Goal: Information Seeking & Learning: Find specific fact

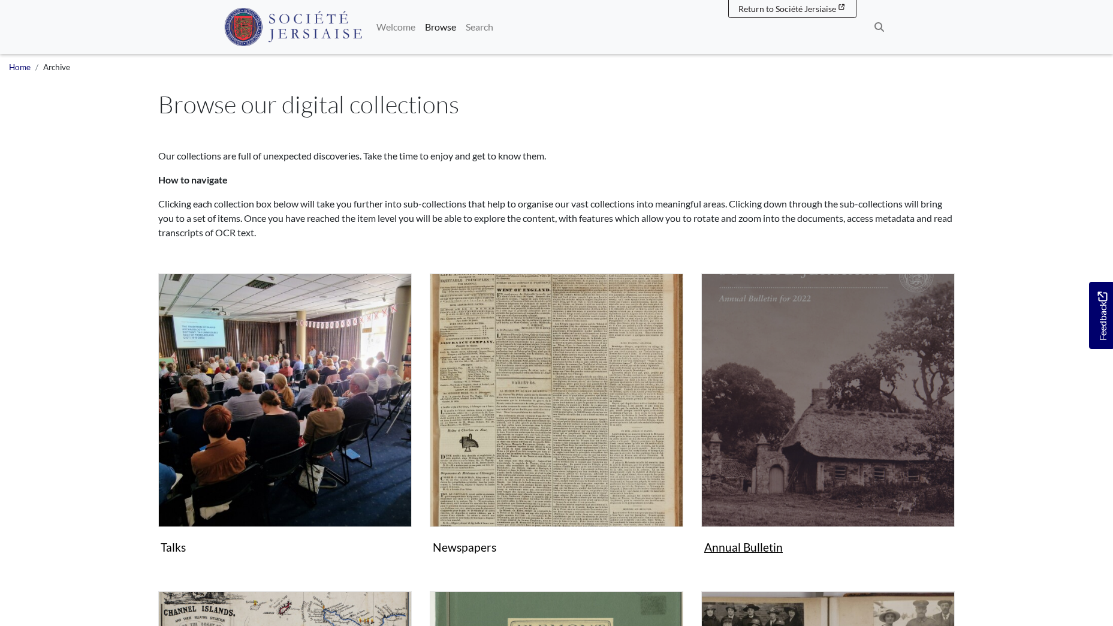
click at [795, 414] on img "Subcollection" at bounding box center [828, 400] width 254 height 254
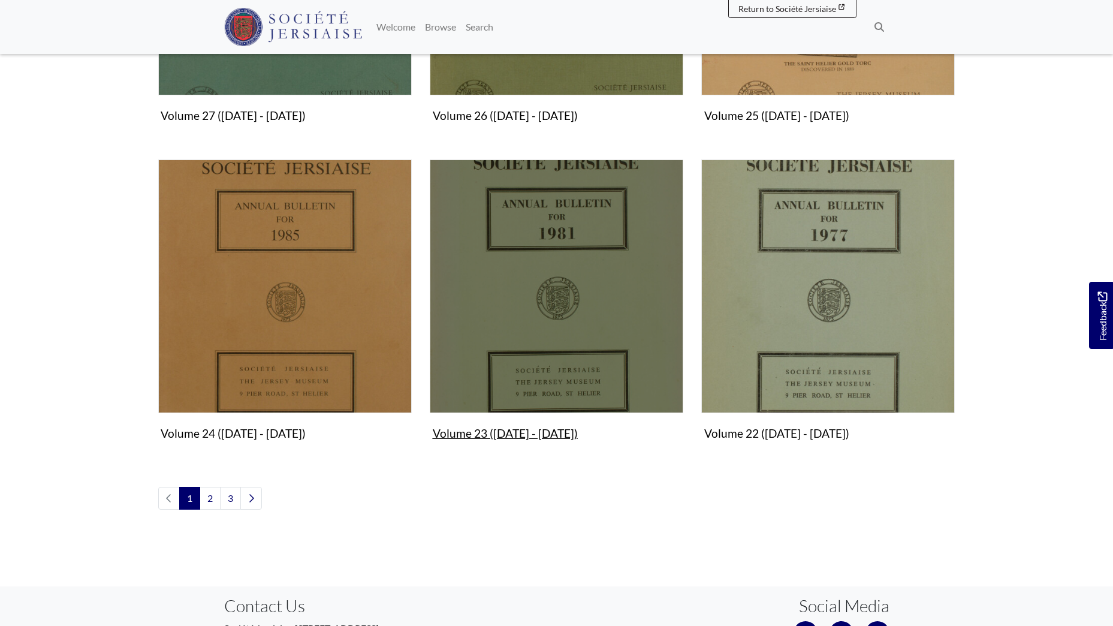
scroll to position [1259, 0]
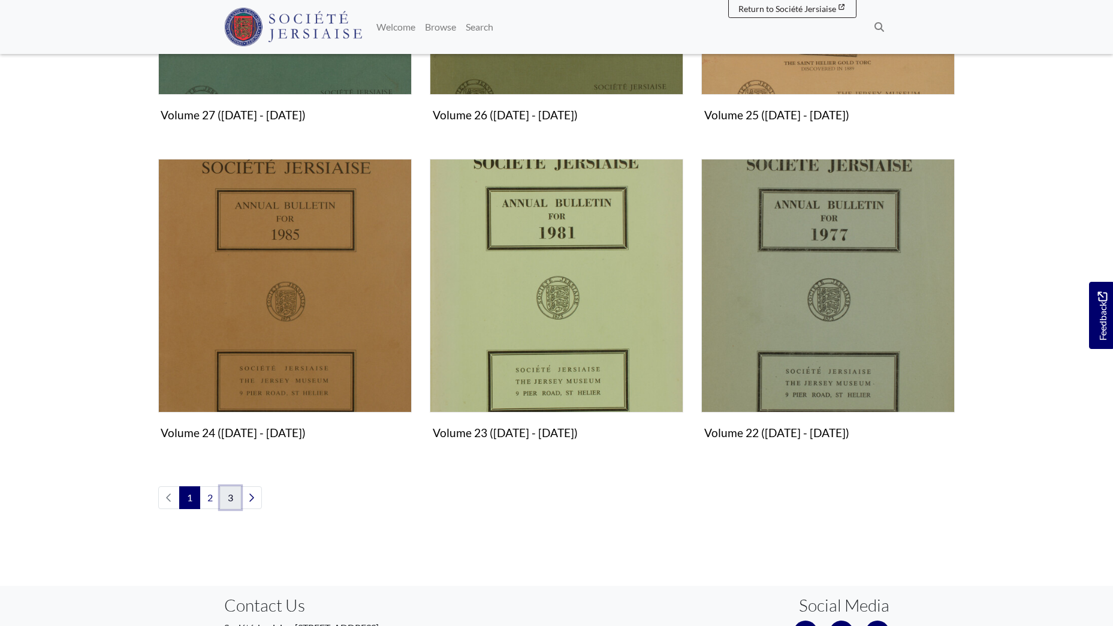
click at [231, 498] on link "3" at bounding box center [230, 497] width 21 height 23
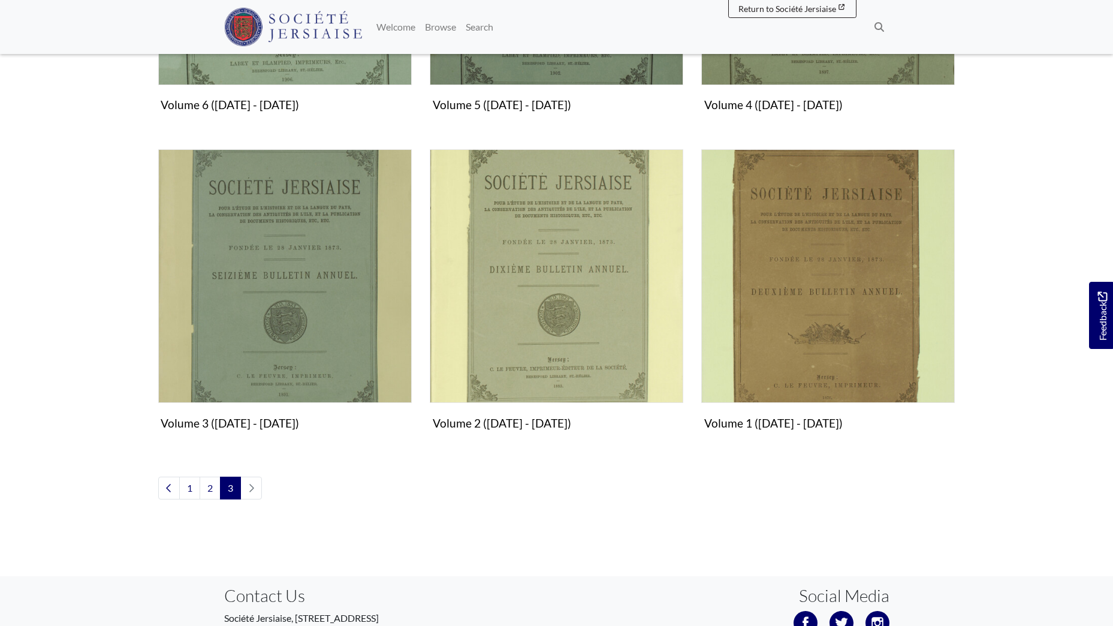
scroll to position [959, 0]
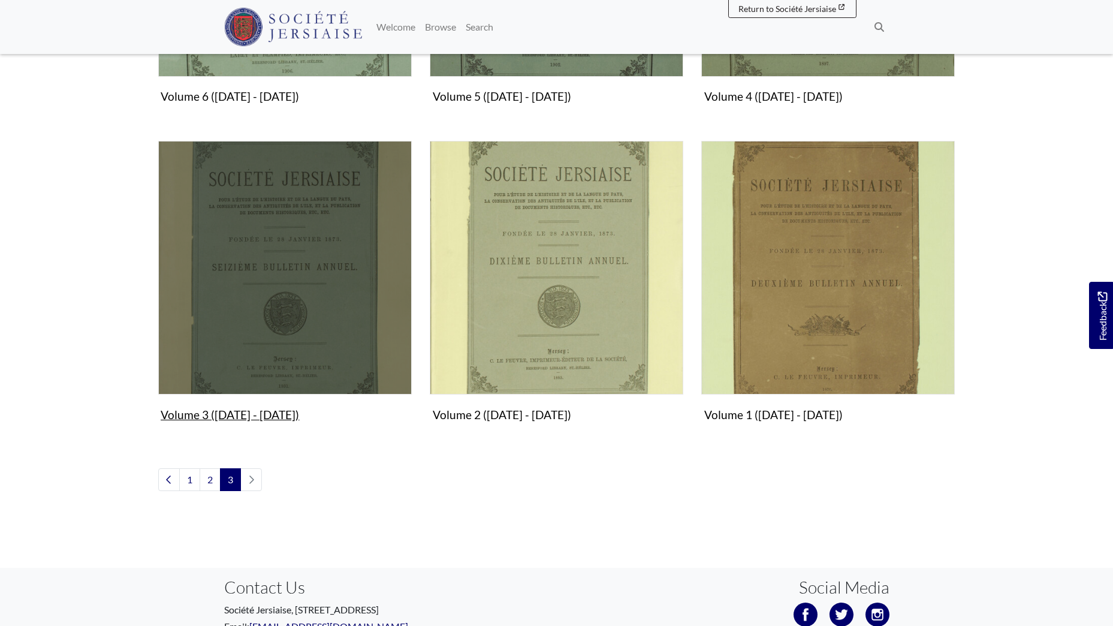
click at [297, 258] on img "Subcollection" at bounding box center [285, 268] width 254 height 254
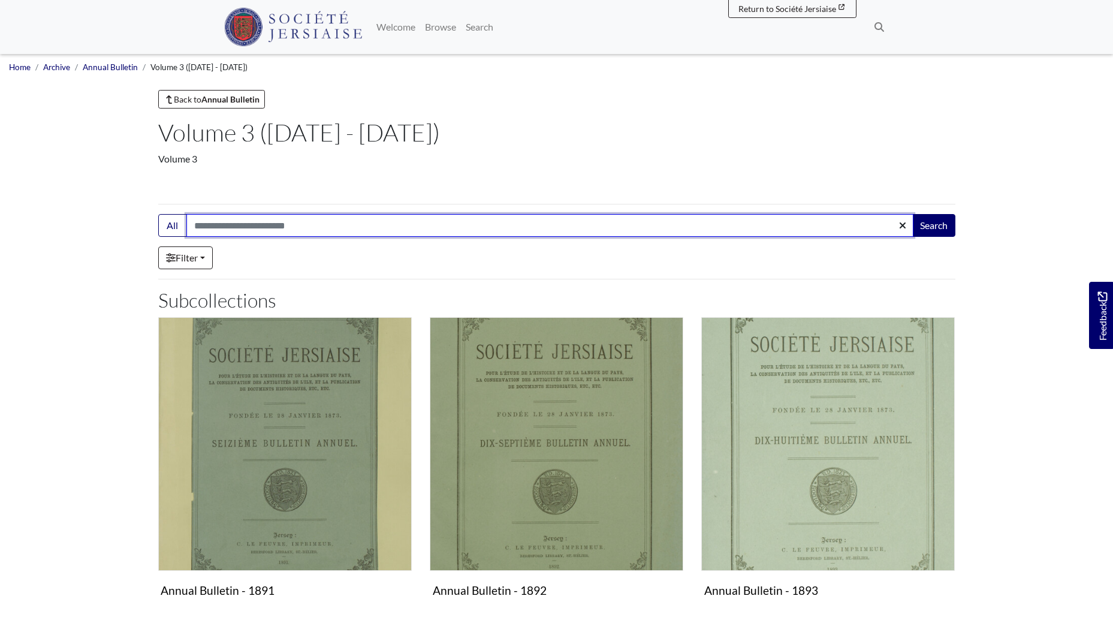
click at [306, 230] on input "Search:" at bounding box center [549, 225] width 727 height 23
type input "******"
click at [913, 214] on button "Search" at bounding box center [934, 225] width 43 height 23
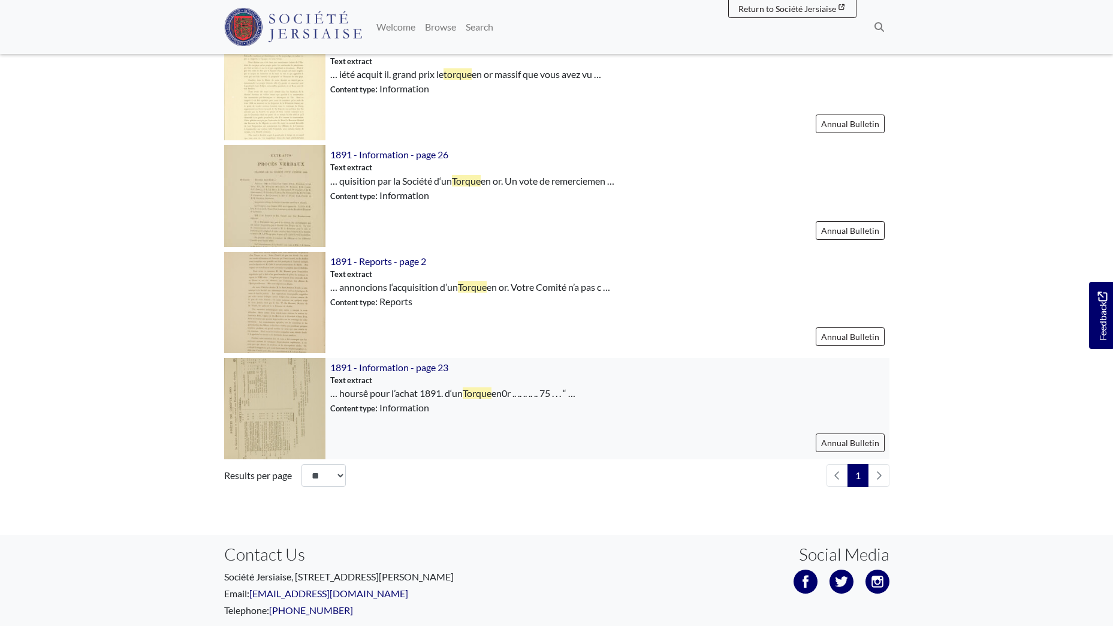
scroll to position [420, 0]
click at [413, 366] on span "1891 - Information - page 23" at bounding box center [389, 365] width 118 height 11
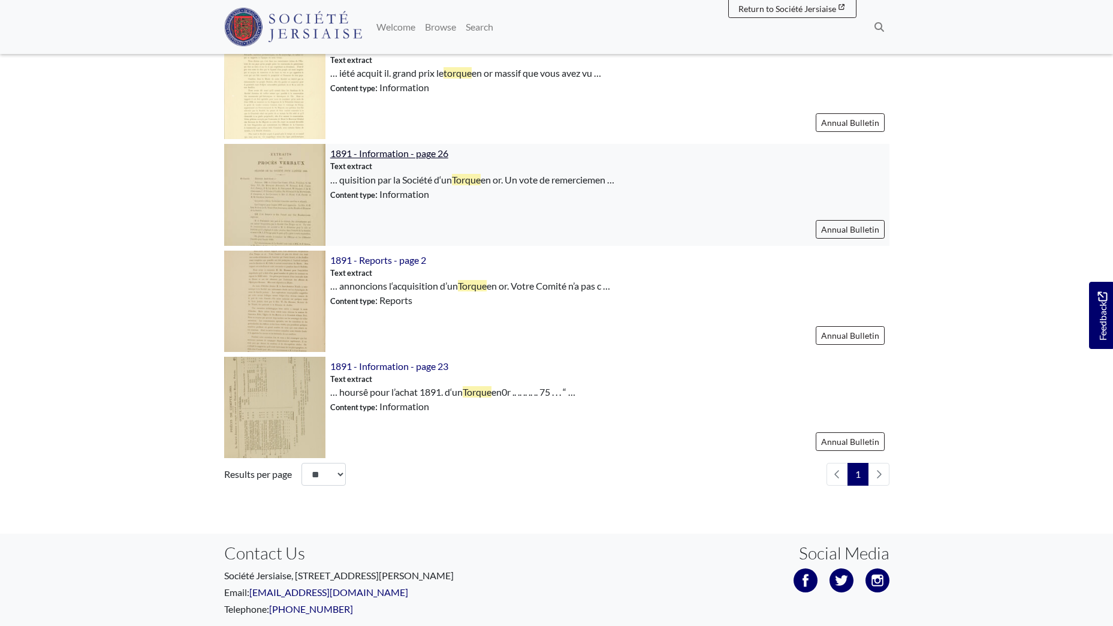
click at [372, 150] on span "1891 - Information - page 26" at bounding box center [389, 152] width 118 height 11
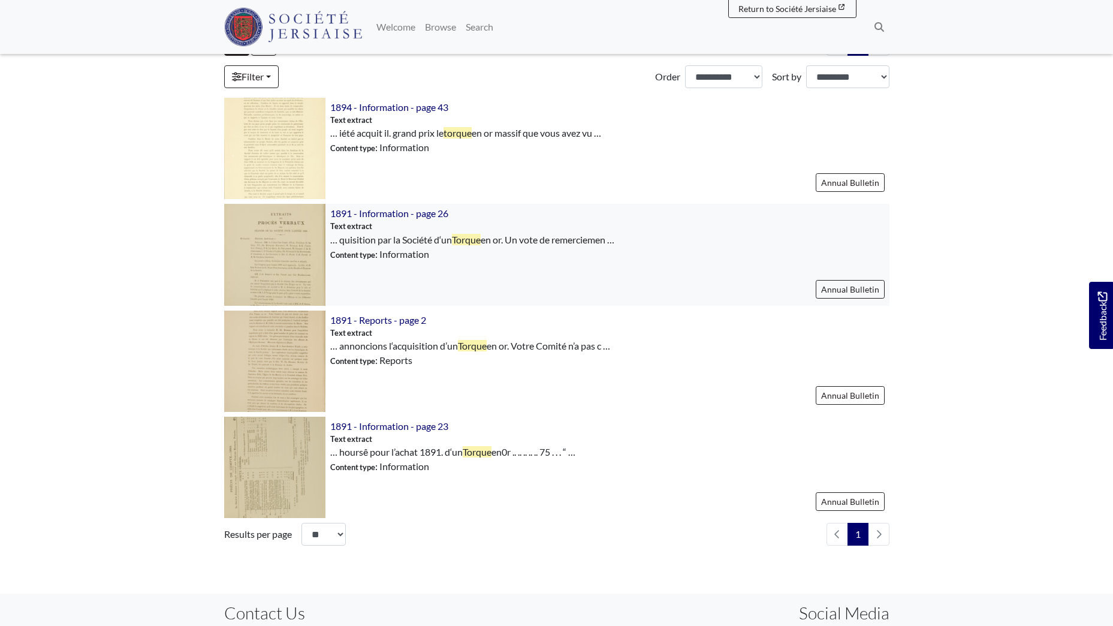
scroll to position [300, 0]
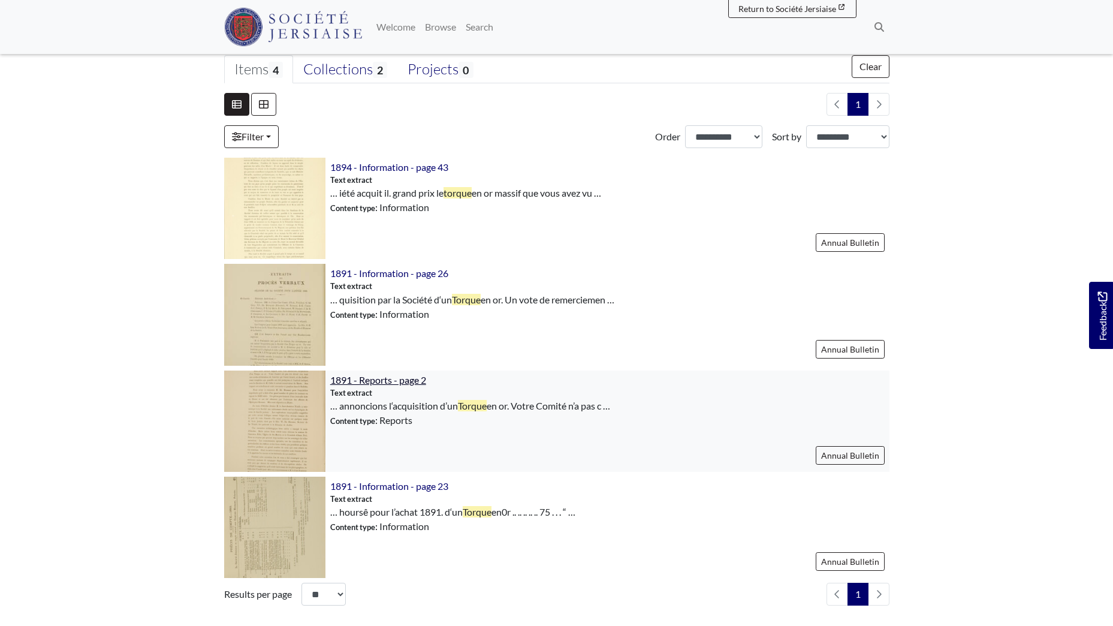
click at [379, 379] on span "1891 - Reports - page 2" at bounding box center [378, 379] width 96 height 11
click at [367, 165] on span "1894 - Information - page 43" at bounding box center [389, 166] width 118 height 11
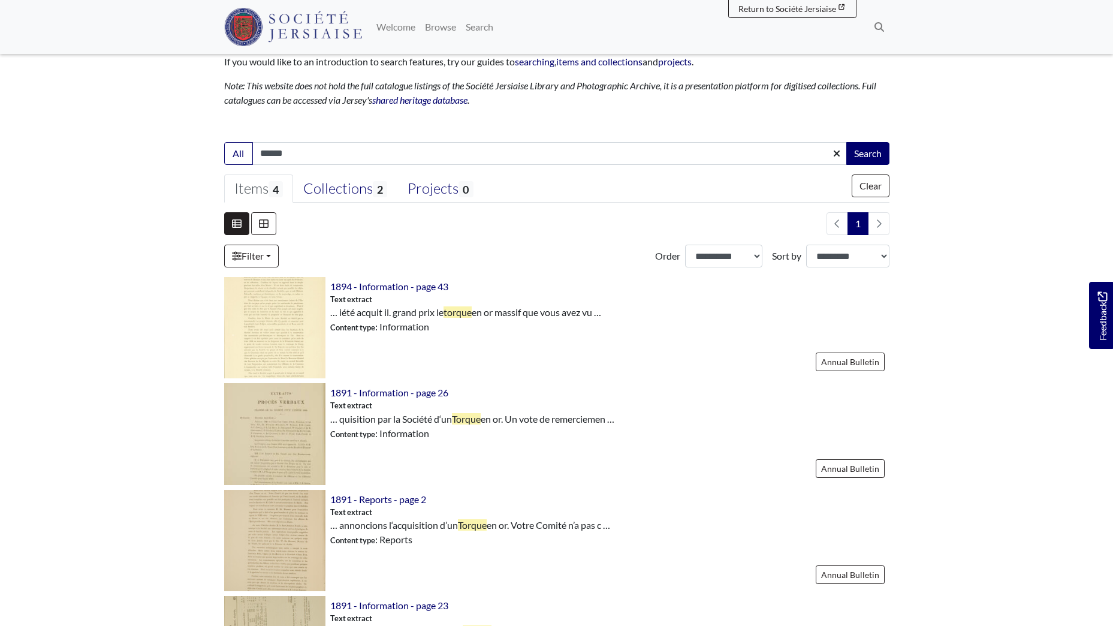
scroll to position [180, 0]
click at [360, 189] on div "Collections 2" at bounding box center [345, 189] width 84 height 18
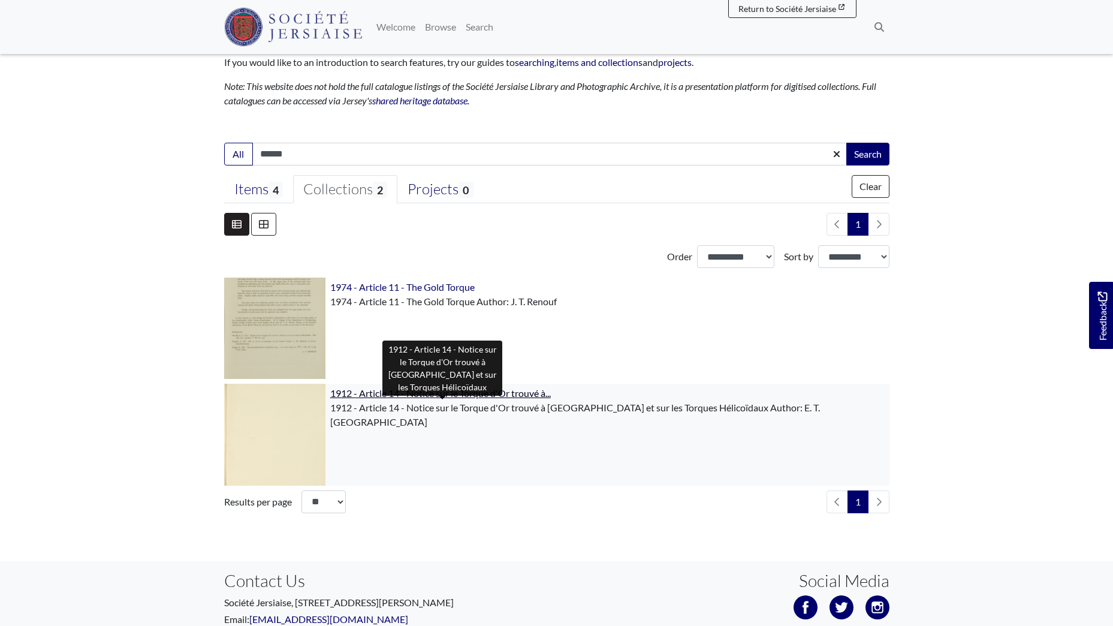
click at [404, 392] on span "1912 - Article 14 - Notice sur le Torque d'Or trouvé à..." at bounding box center [440, 392] width 221 height 11
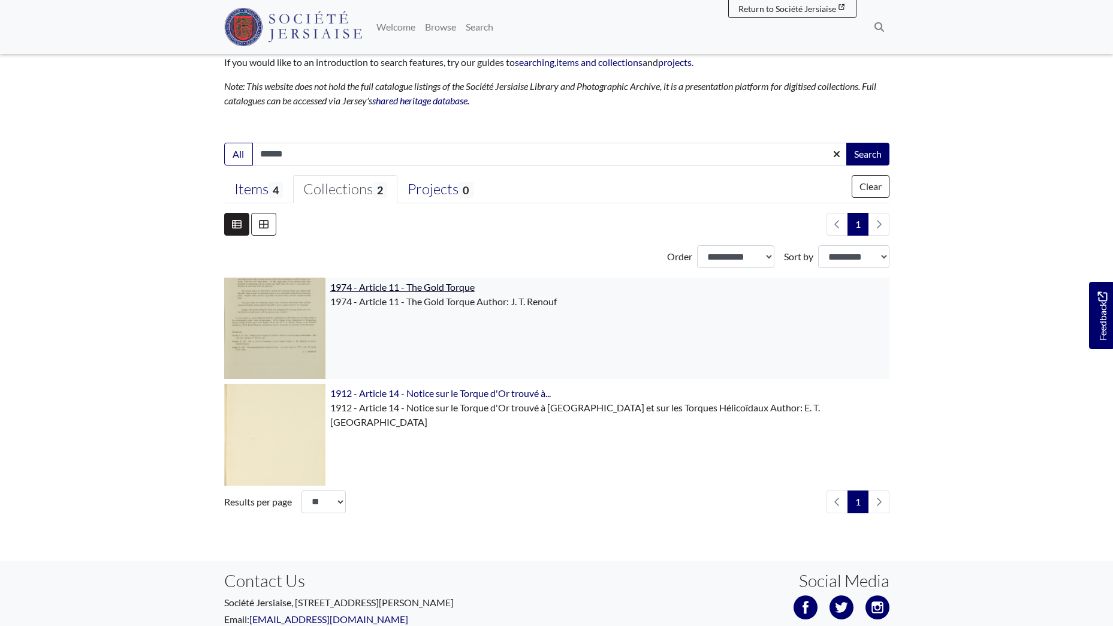
click at [433, 286] on span "1974 - Article 11 - The Gold Torque" at bounding box center [402, 286] width 144 height 11
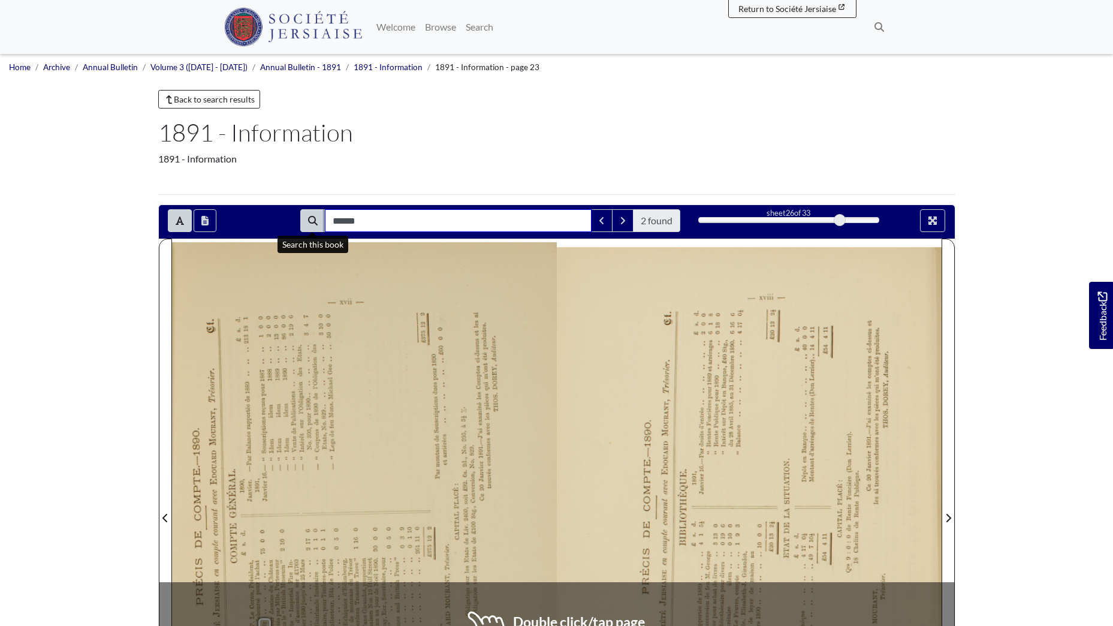
drag, startPoint x: 425, startPoint y: 226, endPoint x: 308, endPoint y: 224, distance: 116.9
click at [308, 224] on div "****** 2 found" at bounding box center [490, 220] width 380 height 23
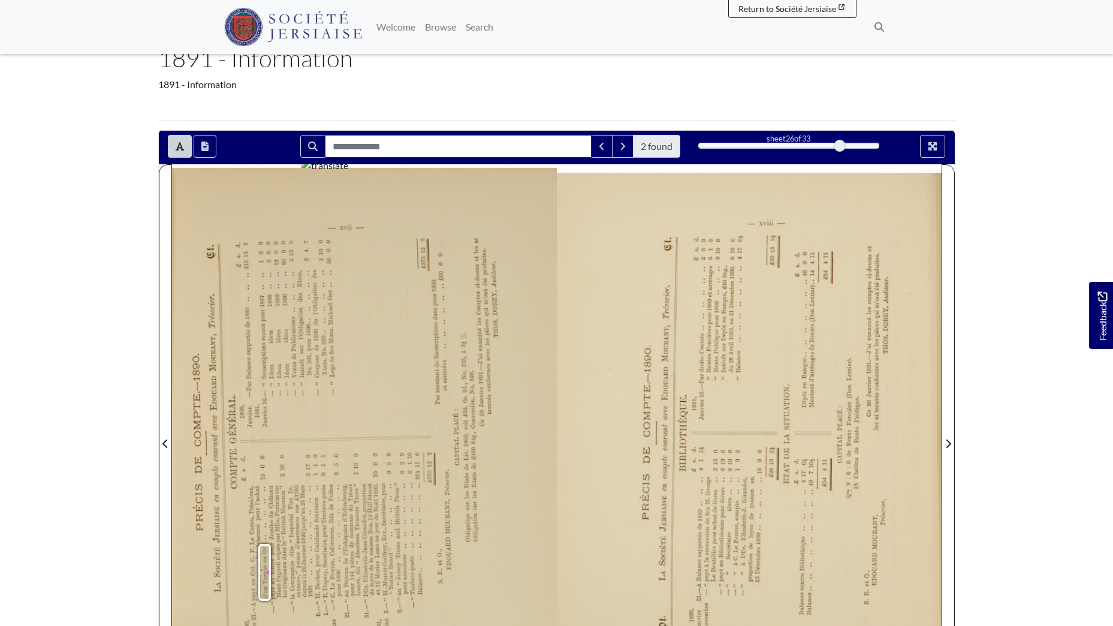
scroll to position [180, 0]
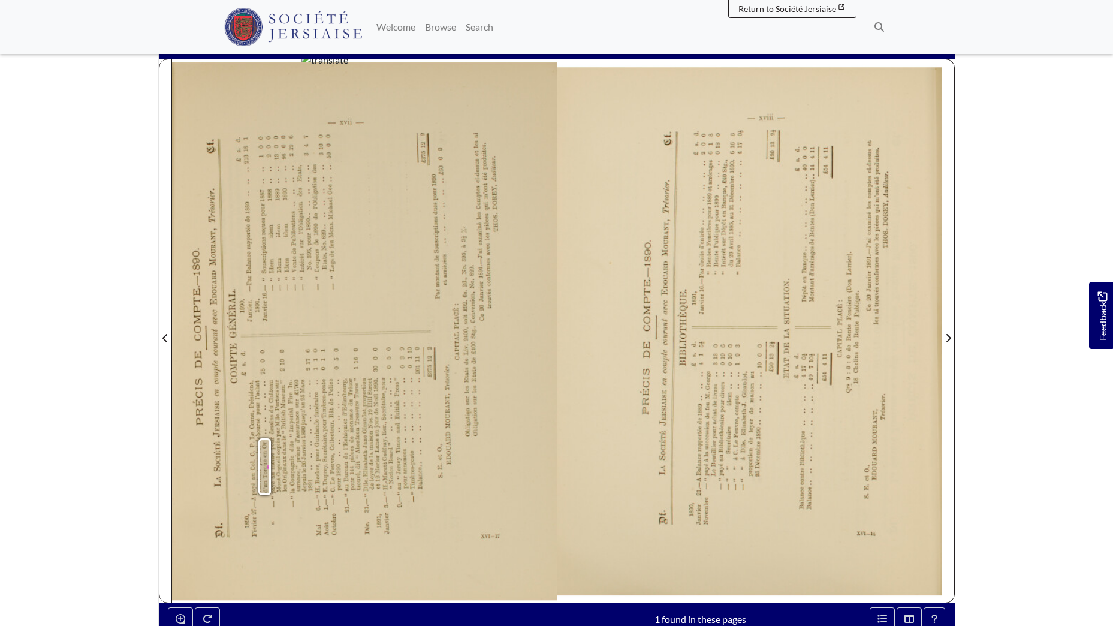
click at [383, 330] on div ", ; COMPTE GENERAL. 1800, £ s. (1. 1890. £ :. (1. Février 27.—A payé au Col. C.…" at bounding box center [324, 336] width 196 height 402
drag, startPoint x: 383, startPoint y: 330, endPoint x: 356, endPoint y: 368, distance: 46.4
click at [357, 368] on span "1" at bounding box center [356, 367] width 4 height 2
click at [385, 275] on div ", ; COMPTE GENERAL. 1800, £ s. (1. 1890. £ :. (1. Février 27.—A payé au Col. C.…" at bounding box center [324, 336] width 196 height 402
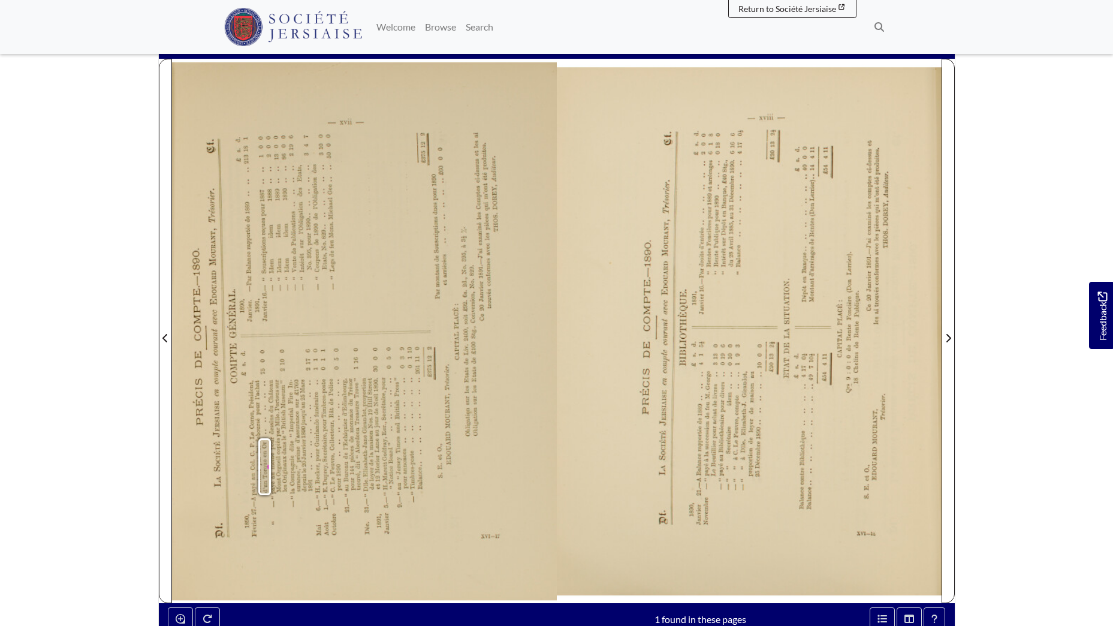
click at [385, 275] on div ", ; COMPTE GENERAL. 1800, £ s. (1. 1890. £ :. (1. Février 27.—A payé au Col. C.…" at bounding box center [324, 336] width 196 height 402
drag, startPoint x: 385, startPoint y: 275, endPoint x: 424, endPoint y: 305, distance: 49.2
click at [424, 305] on div "XYl—-l PRÉCIS DE COMPTE—1890. ‘j_D{. LA Soc1ÉrÉ J ERSIAISE cn sample courant av…" at bounding box center [364, 332] width 385 height 541
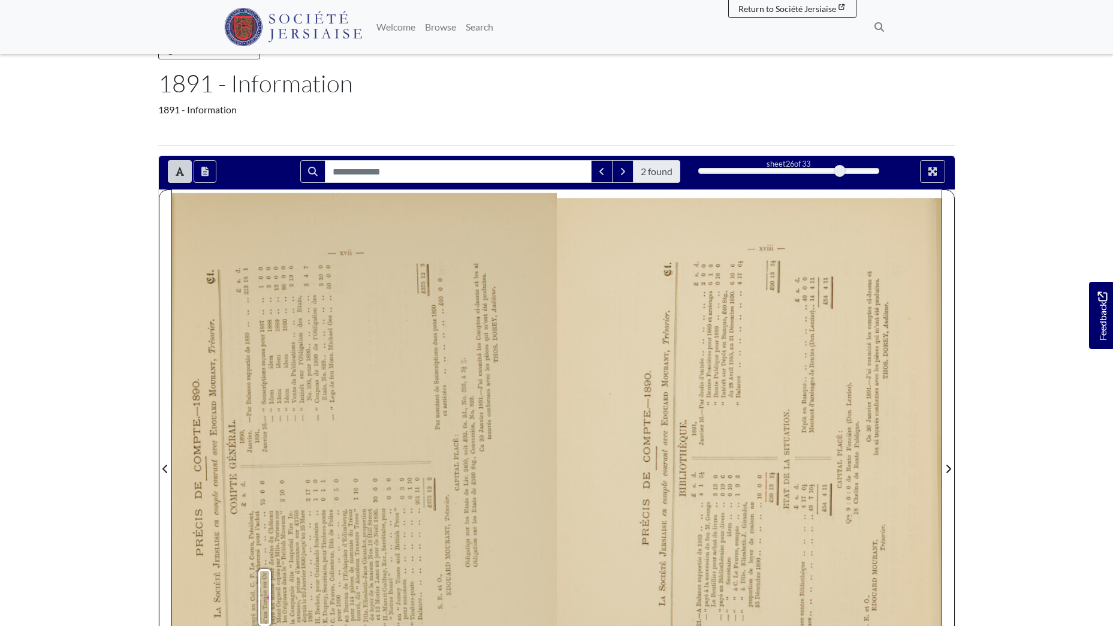
scroll to position [37, 0]
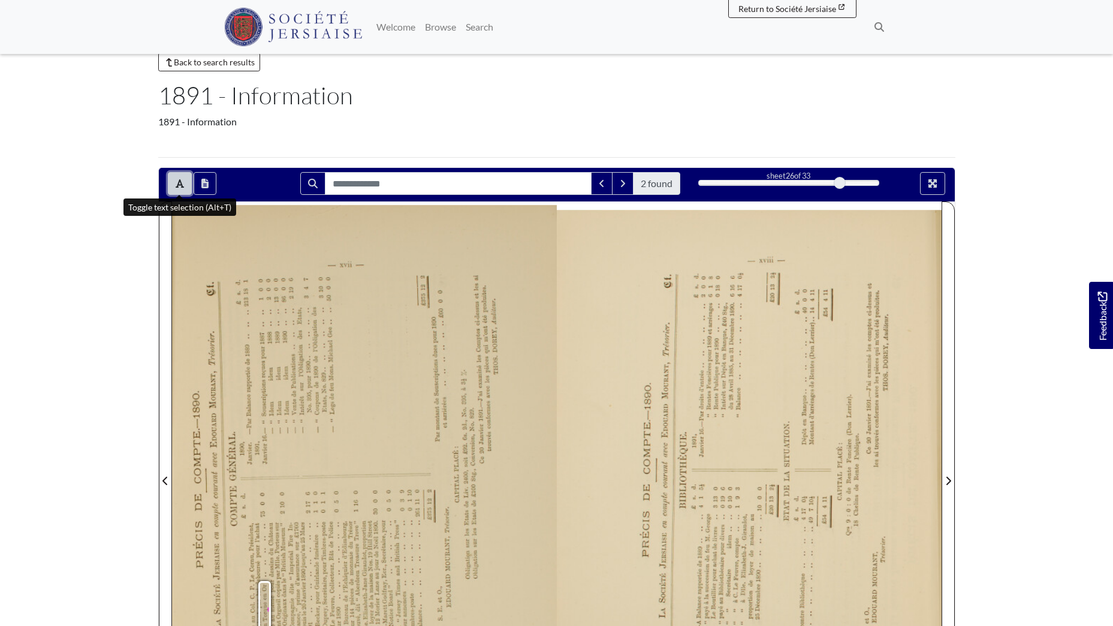
click at [183, 185] on icon "Toggle text selection (Alt+T)" at bounding box center [180, 184] width 8 height 10
click at [377, 436] on img at bounding box center [364, 473] width 385 height 544
click at [377, 436] on img at bounding box center [363, 473] width 385 height 544
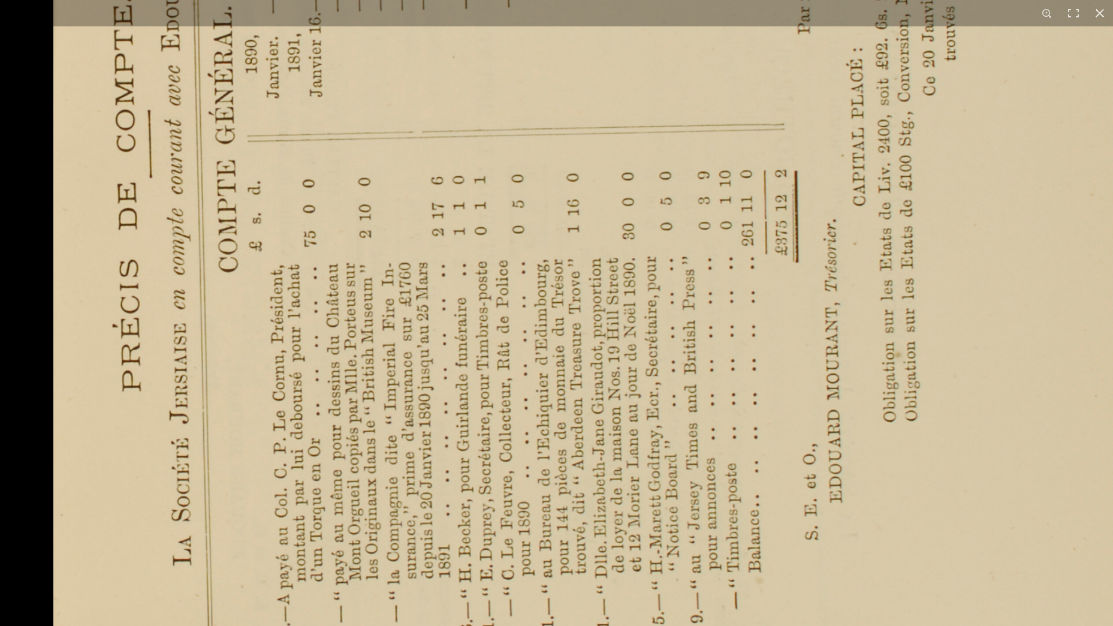
click at [539, 5] on div "1 / 1" at bounding box center [556, 313] width 1113 height 626
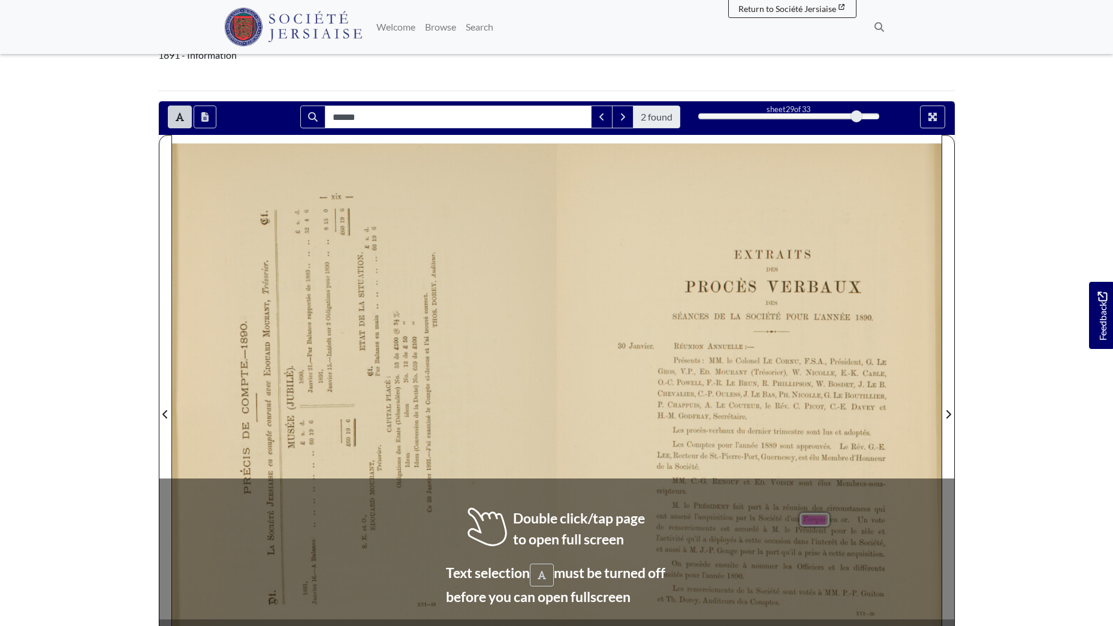
scroll to position [60, 0]
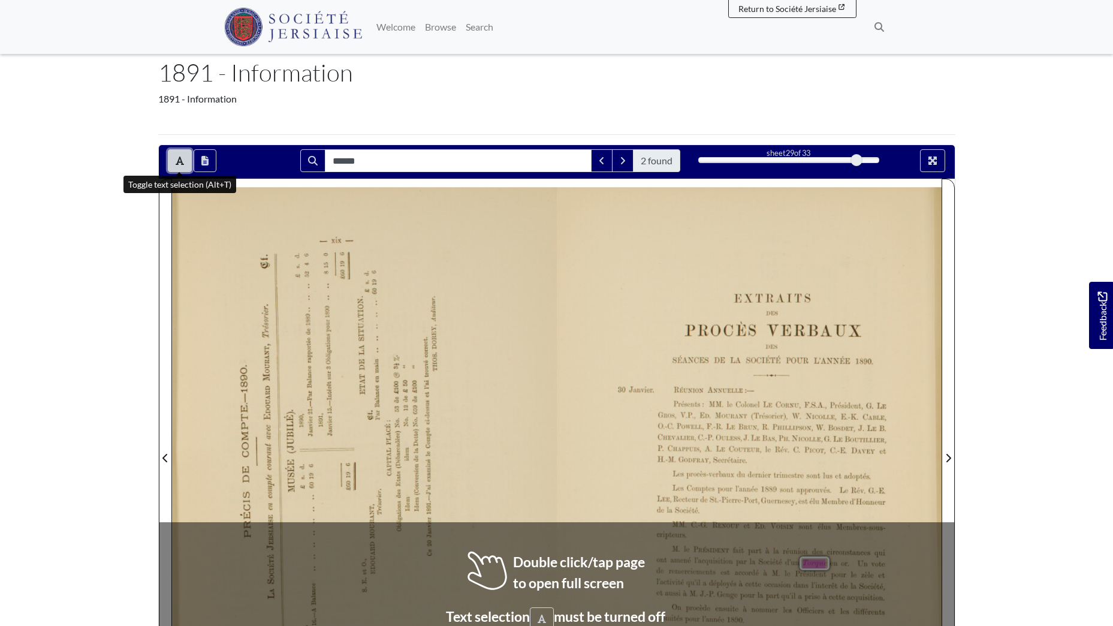
click at [176, 153] on button "Toggle text selection (Alt+T)" at bounding box center [180, 160] width 24 height 23
click at [743, 395] on div at bounding box center [749, 451] width 385 height 544
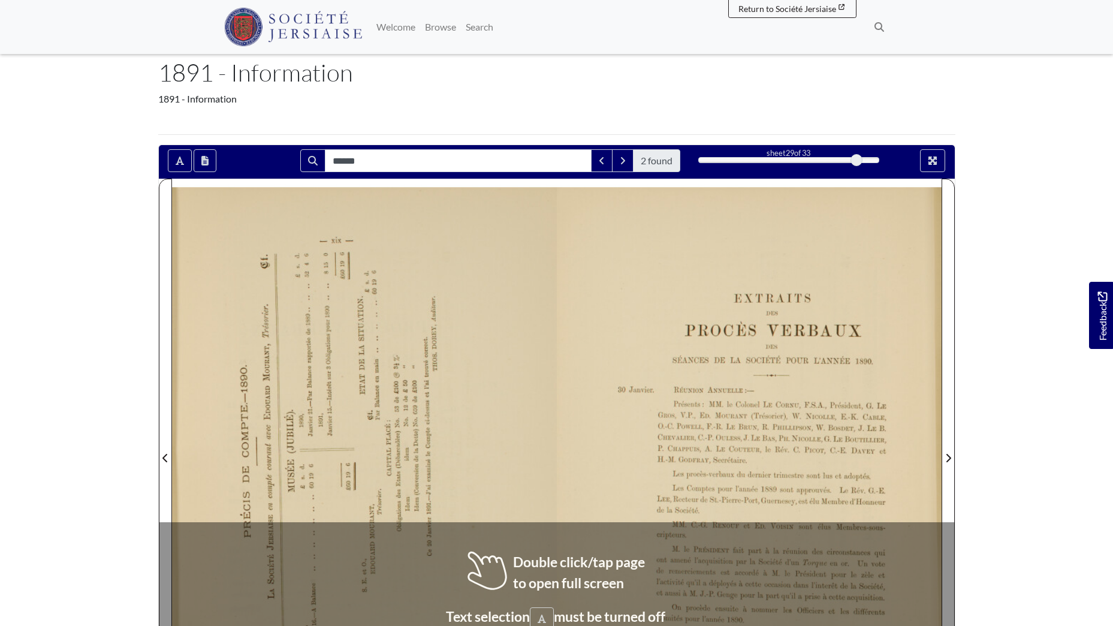
click at [743, 395] on div at bounding box center [749, 451] width 385 height 544
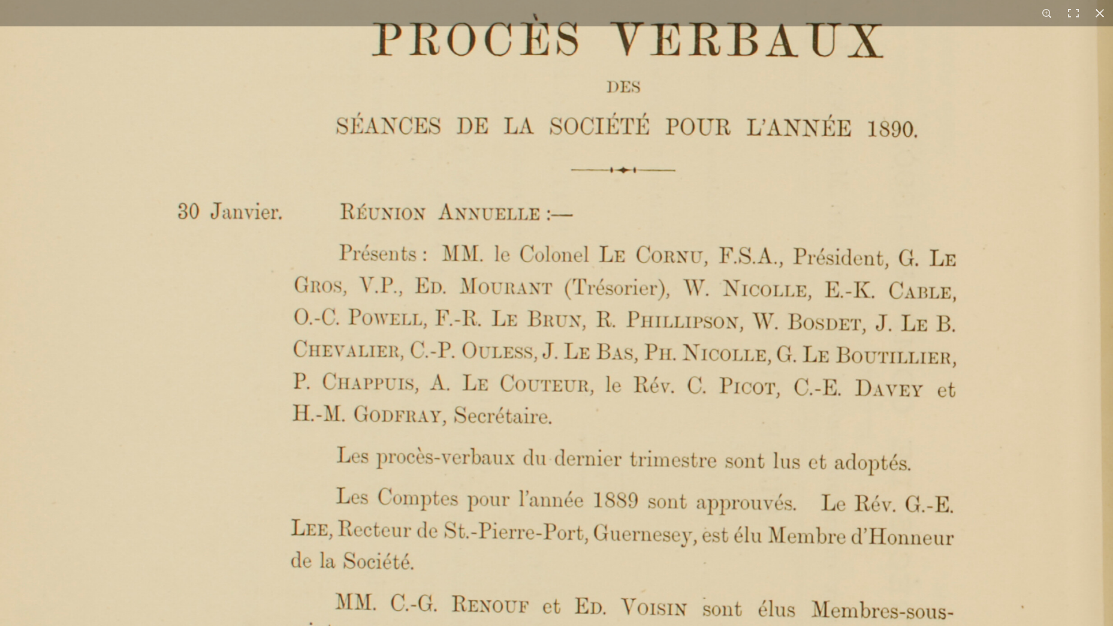
click at [565, 290] on img at bounding box center [559, 389] width 1118 height 1580
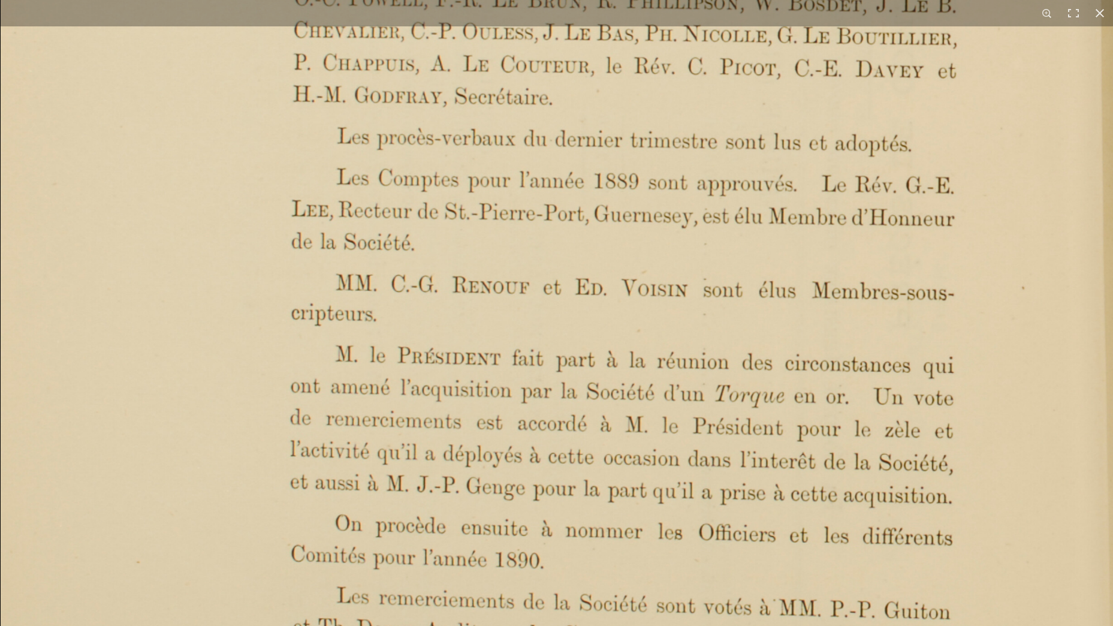
click at [582, 294] on img at bounding box center [560, 71] width 1118 height 1580
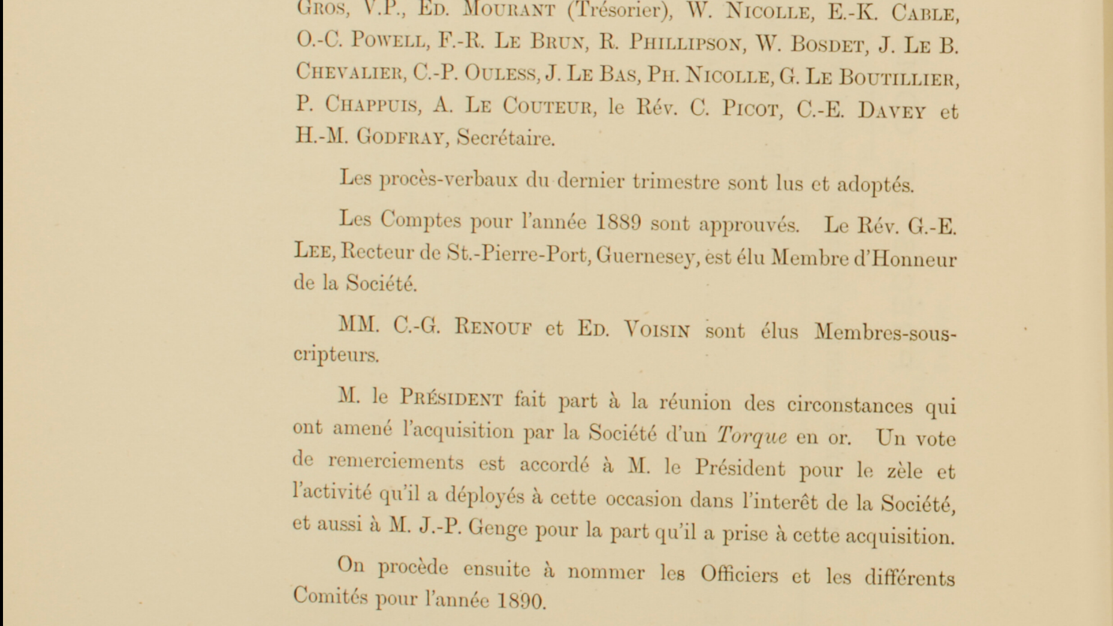
click at [585, 386] on img at bounding box center [562, 111] width 1118 height 1580
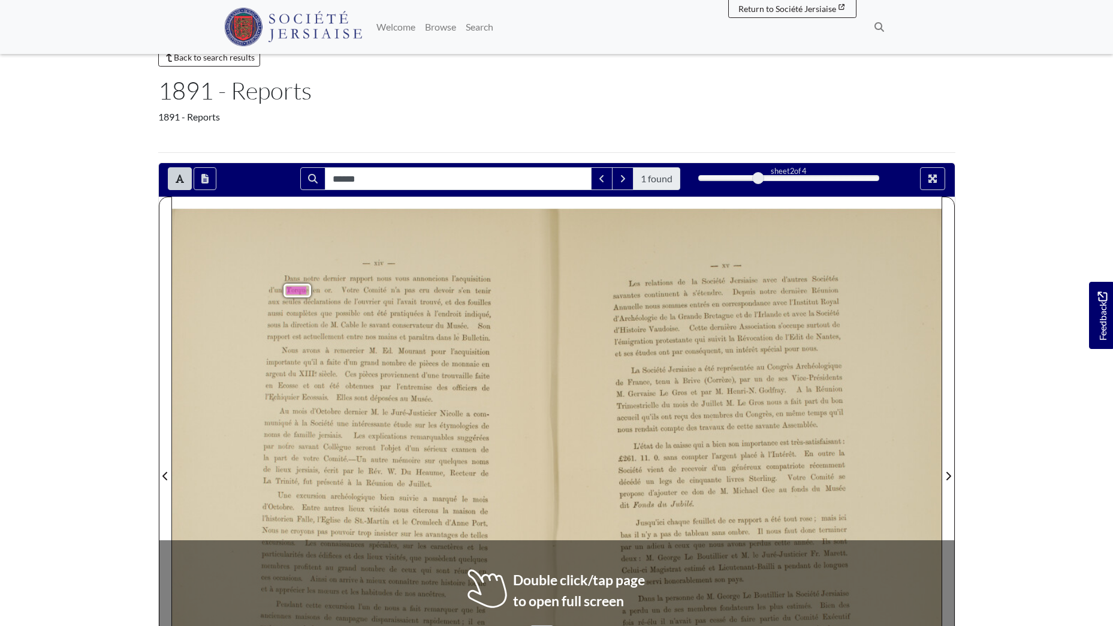
scroll to position [60, 0]
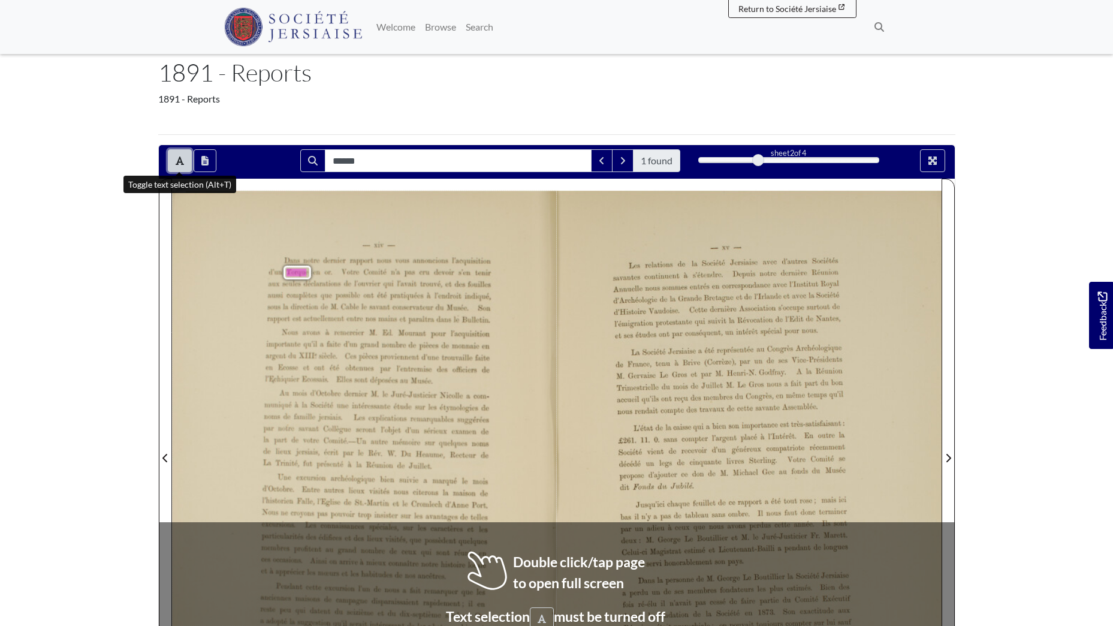
click at [180, 156] on icon "Toggle text selection (Alt+T)" at bounding box center [180, 161] width 8 height 10
click at [344, 332] on div at bounding box center [364, 451] width 385 height 544
click at [343, 332] on div at bounding box center [364, 451] width 385 height 544
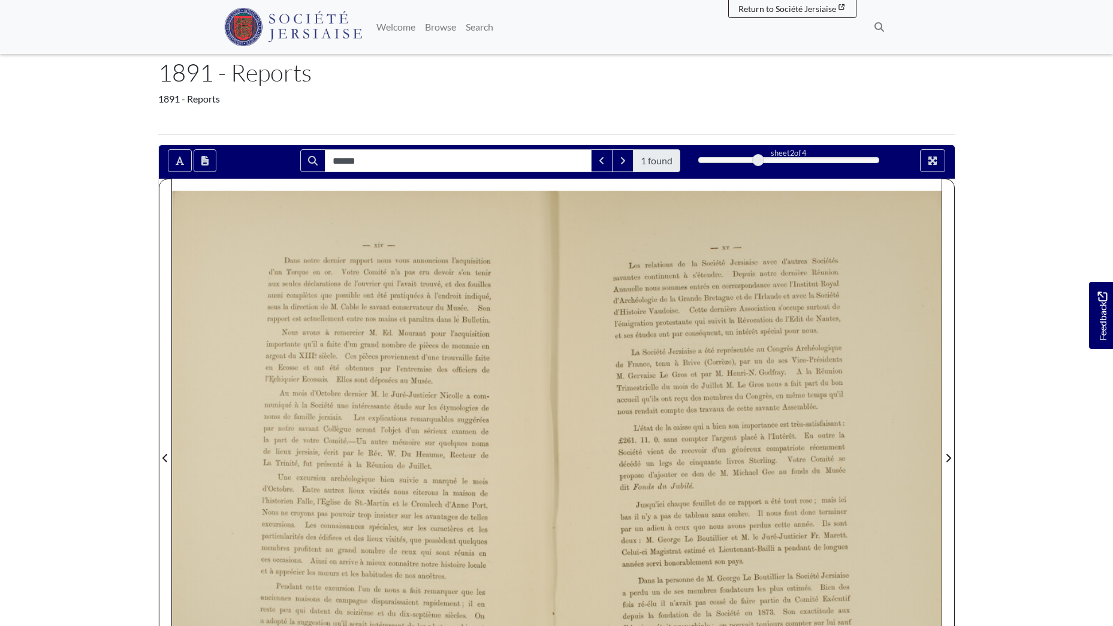
click at [389, 341] on div at bounding box center [364, 451] width 385 height 544
click at [389, 340] on div at bounding box center [364, 451] width 385 height 544
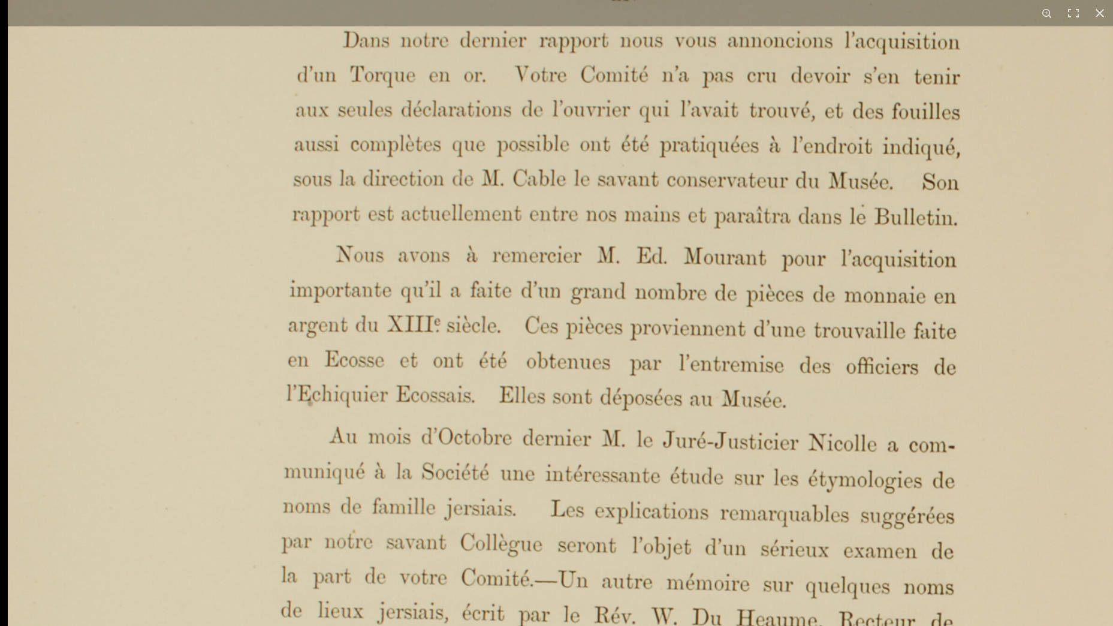
click at [504, 370] on img at bounding box center [583, 609] width 1150 height 1627
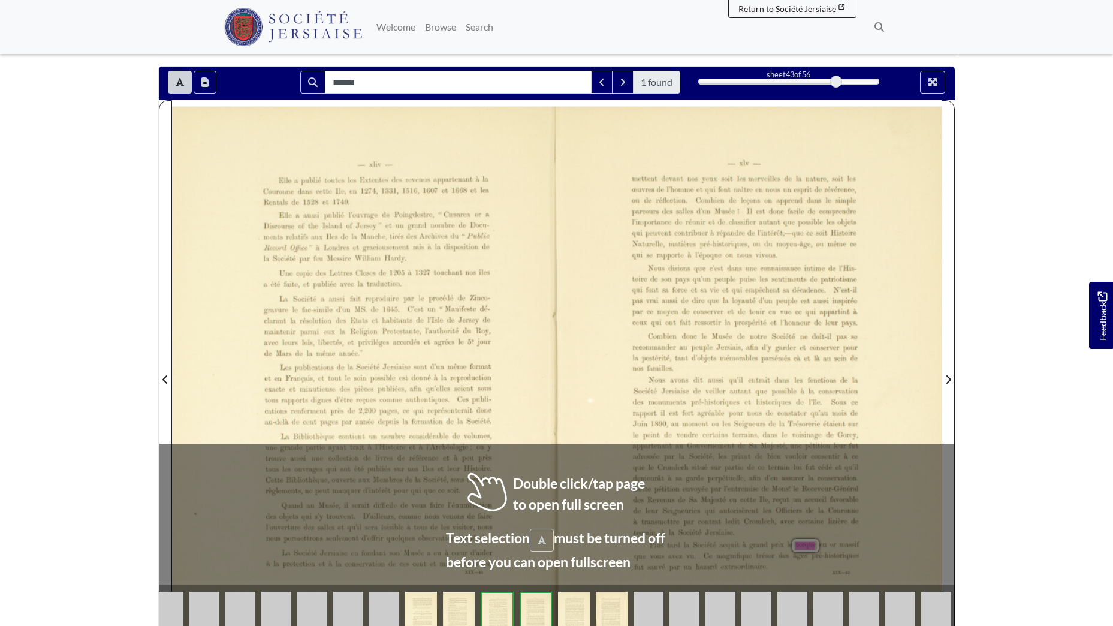
scroll to position [120, 0]
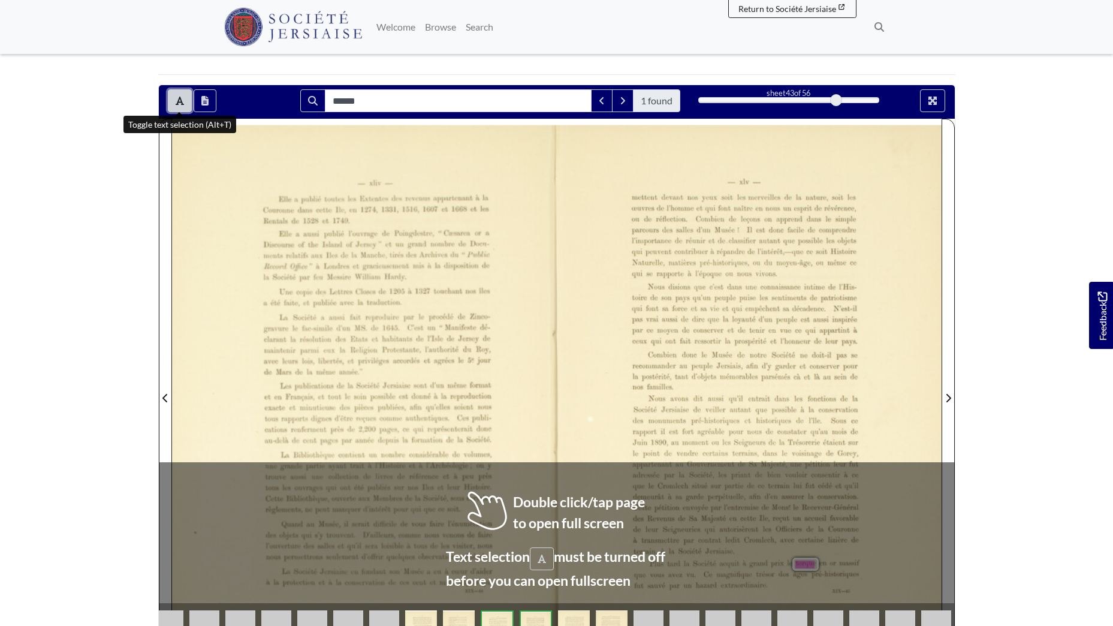
click at [177, 102] on icon "Toggle text selection (Alt+T)" at bounding box center [180, 101] width 8 height 10
click at [739, 505] on div at bounding box center [749, 391] width 385 height 544
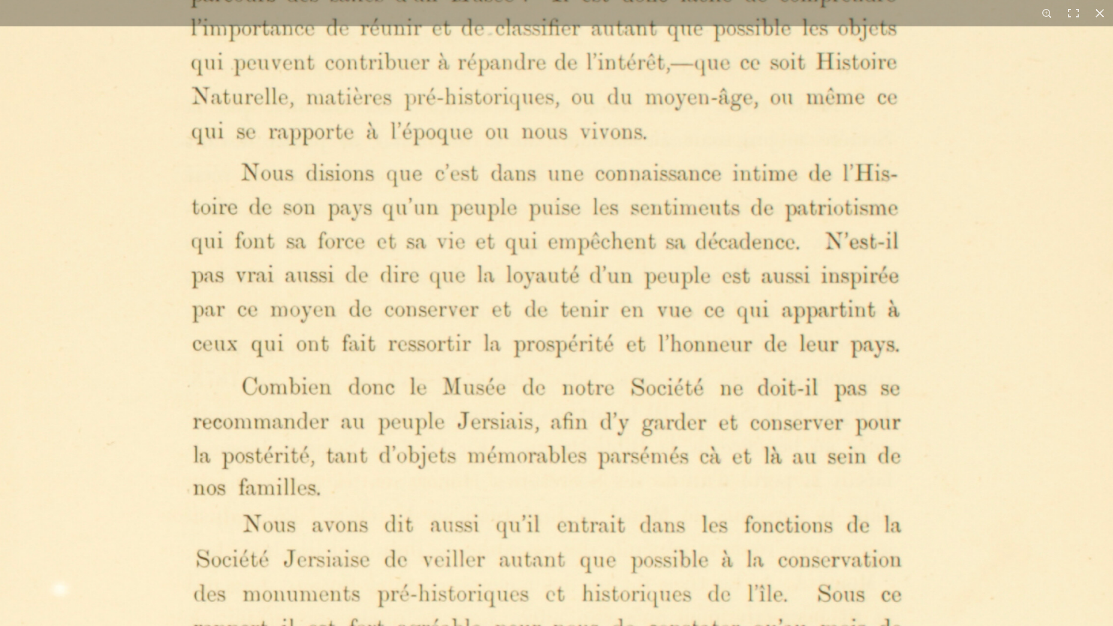
click at [619, 370] on img at bounding box center [559, 500] width 1211 height 1712
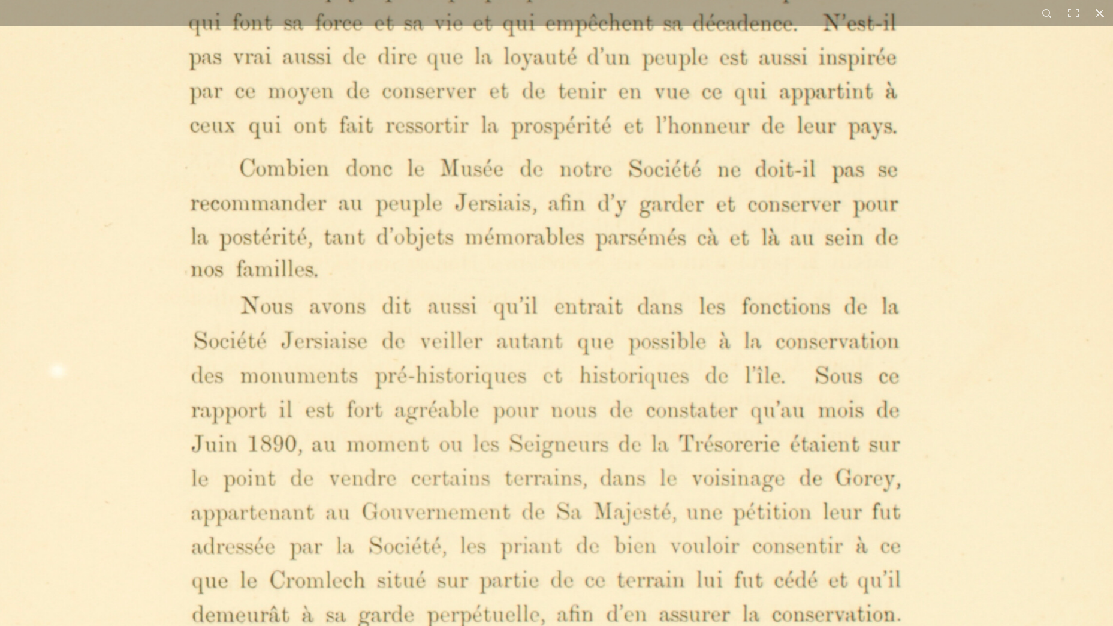
click at [606, 375] on img at bounding box center [557, 282] width 1211 height 1712
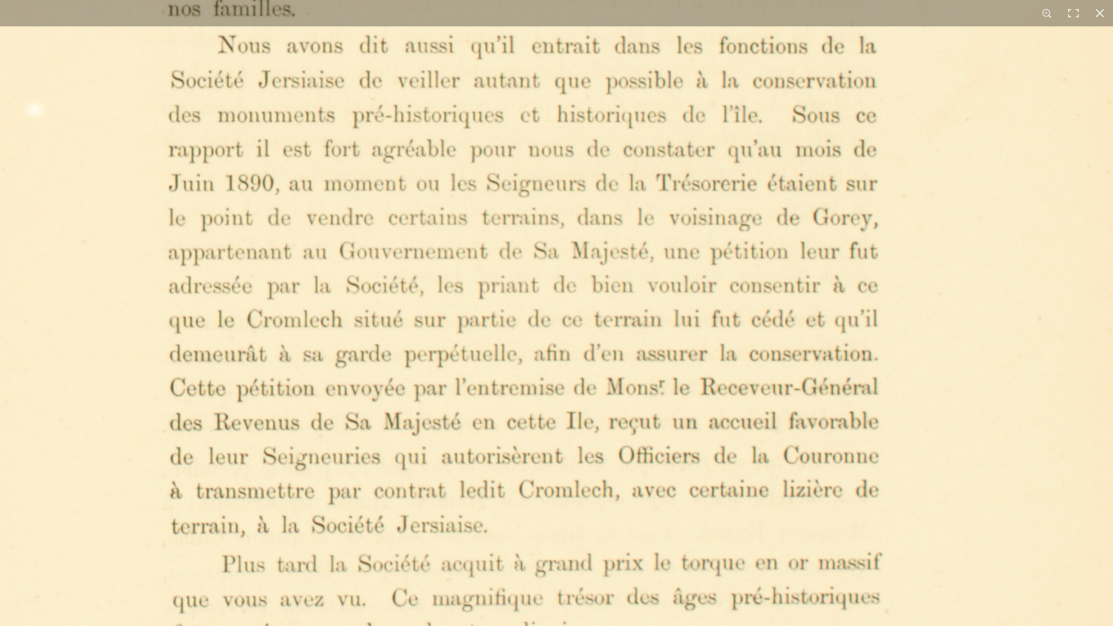
click at [615, 532] on img at bounding box center [534, 21] width 1211 height 1712
click at [1092, 14] on button at bounding box center [1100, 13] width 26 height 26
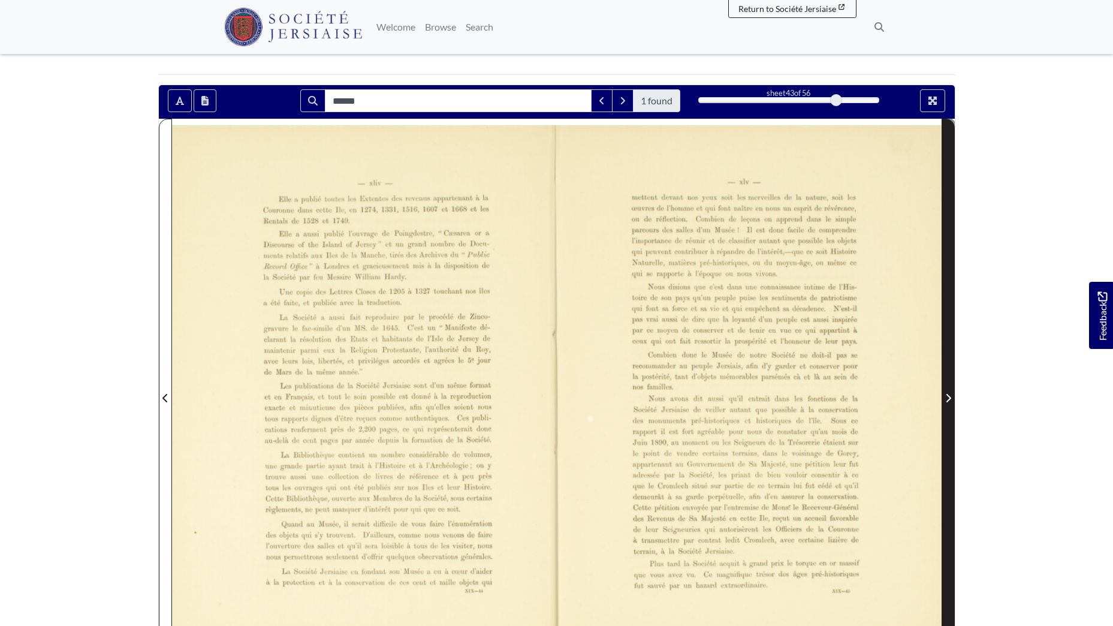
click at [949, 396] on icon "Next Page" at bounding box center [948, 398] width 5 height 8
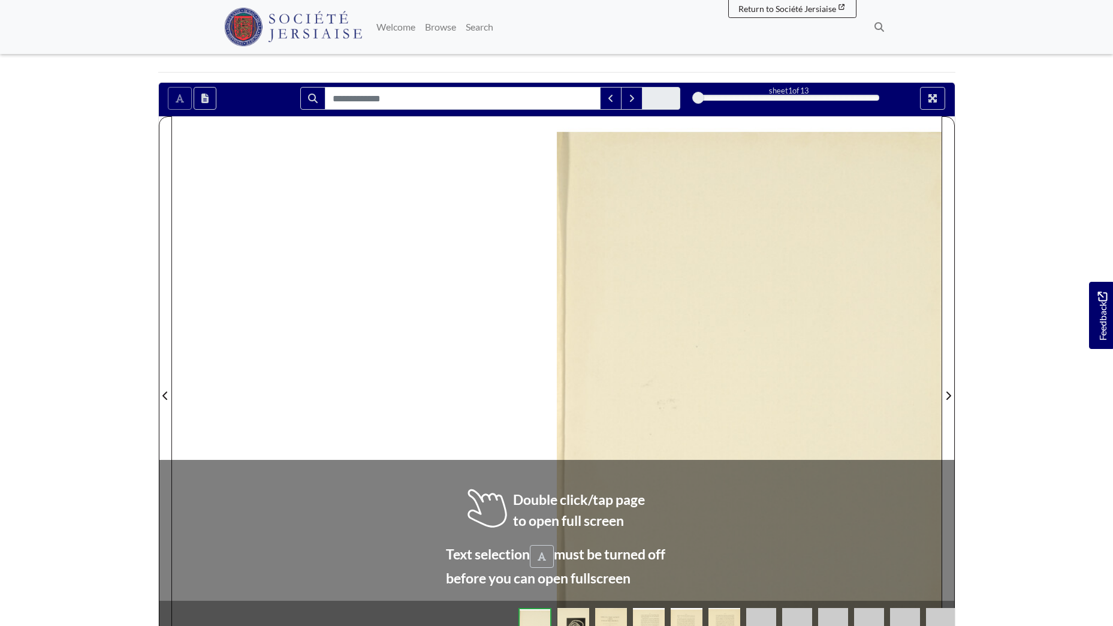
scroll to position [240, 0]
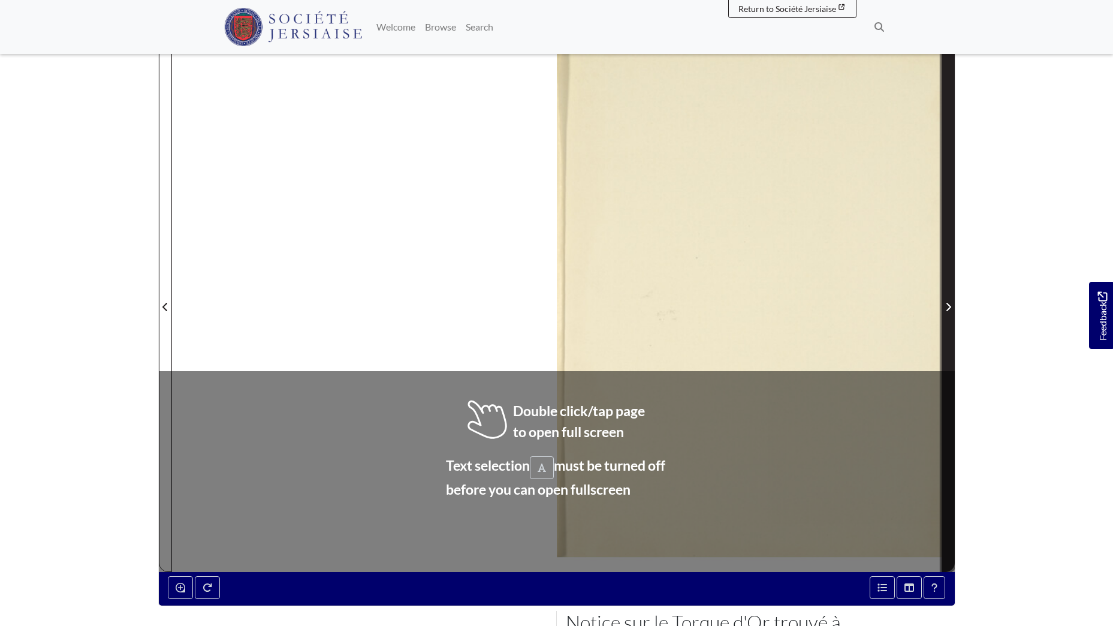
click at [949, 304] on icon "Next Page" at bounding box center [949, 307] width 6 height 10
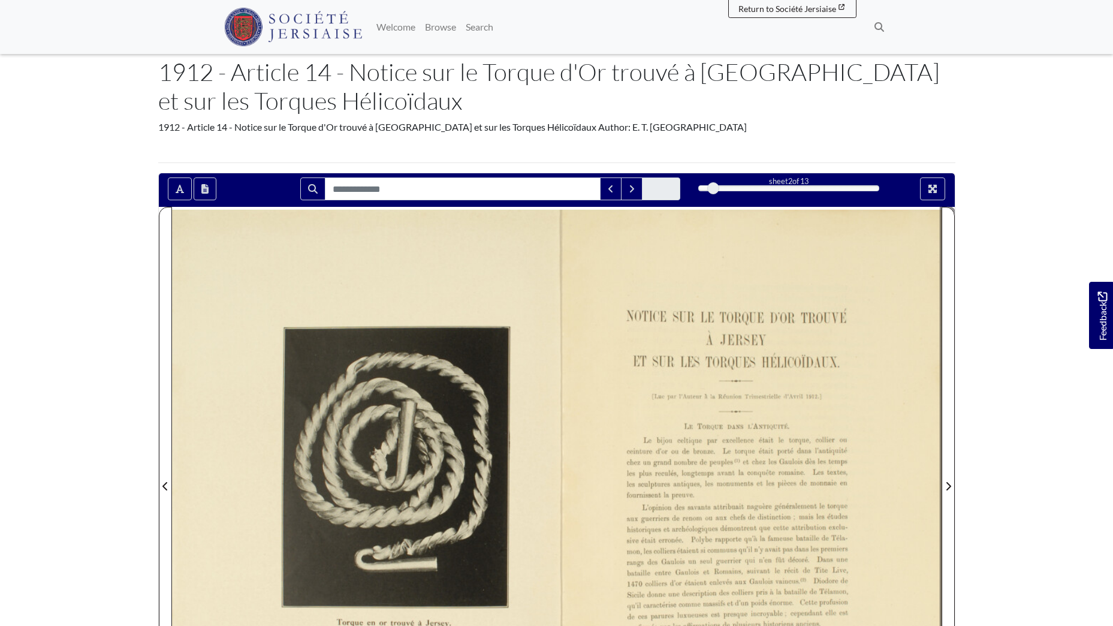
scroll to position [60, 0]
click at [690, 400] on div at bounding box center [749, 479] width 385 height 544
click at [690, 399] on div at bounding box center [749, 479] width 385 height 544
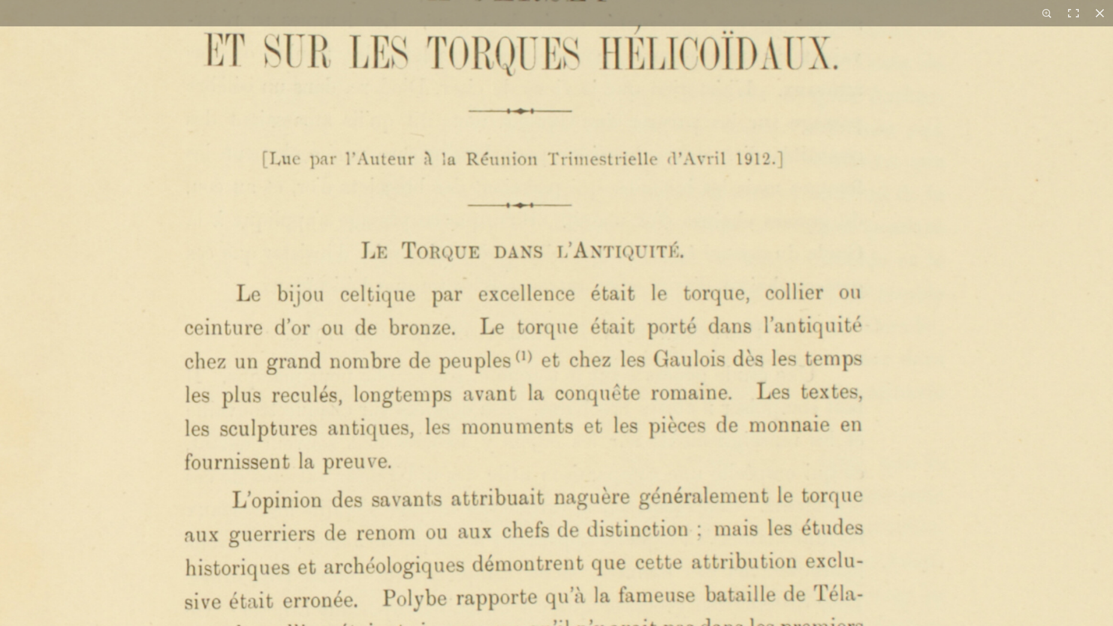
click at [566, 384] on img at bounding box center [561, 412] width 1184 height 1673
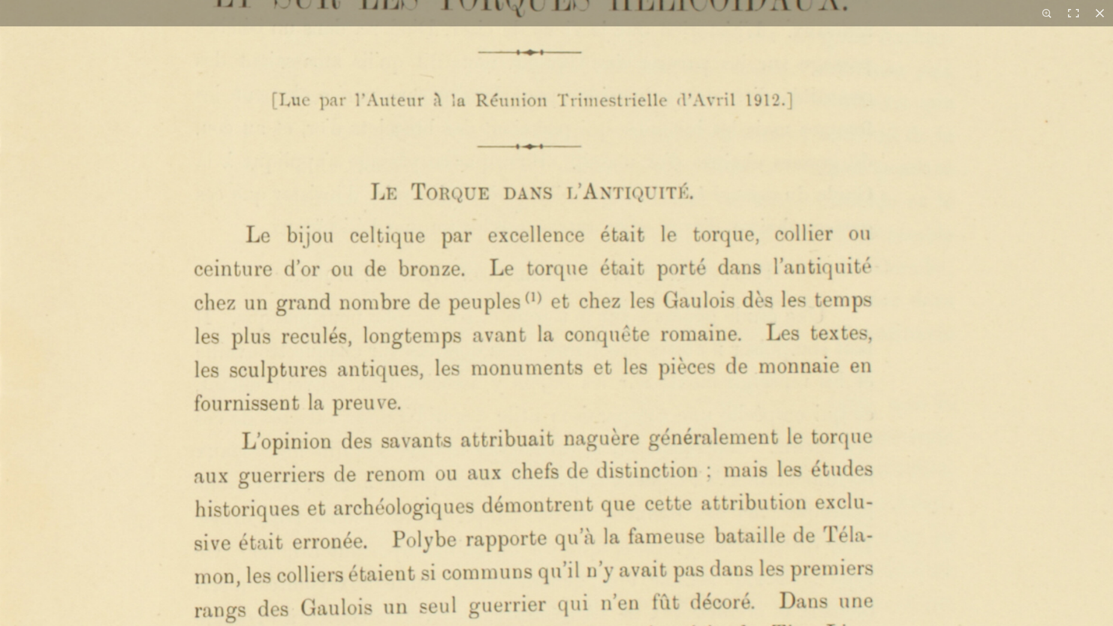
click at [609, 386] on img at bounding box center [571, 353] width 1184 height 1673
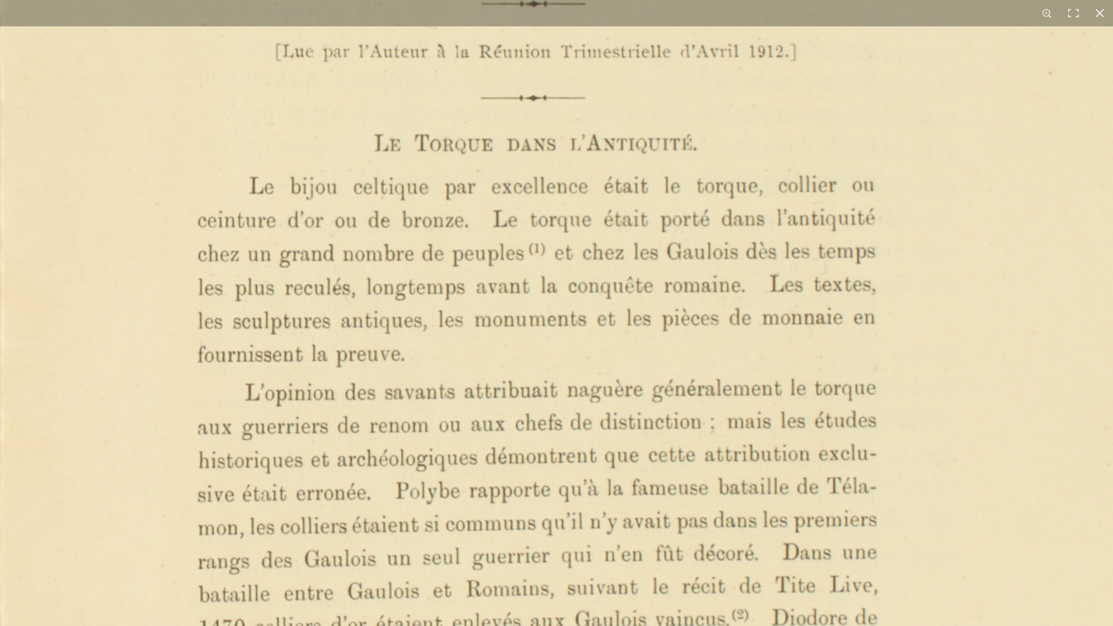
click at [616, 419] on img at bounding box center [575, 304] width 1184 height 1673
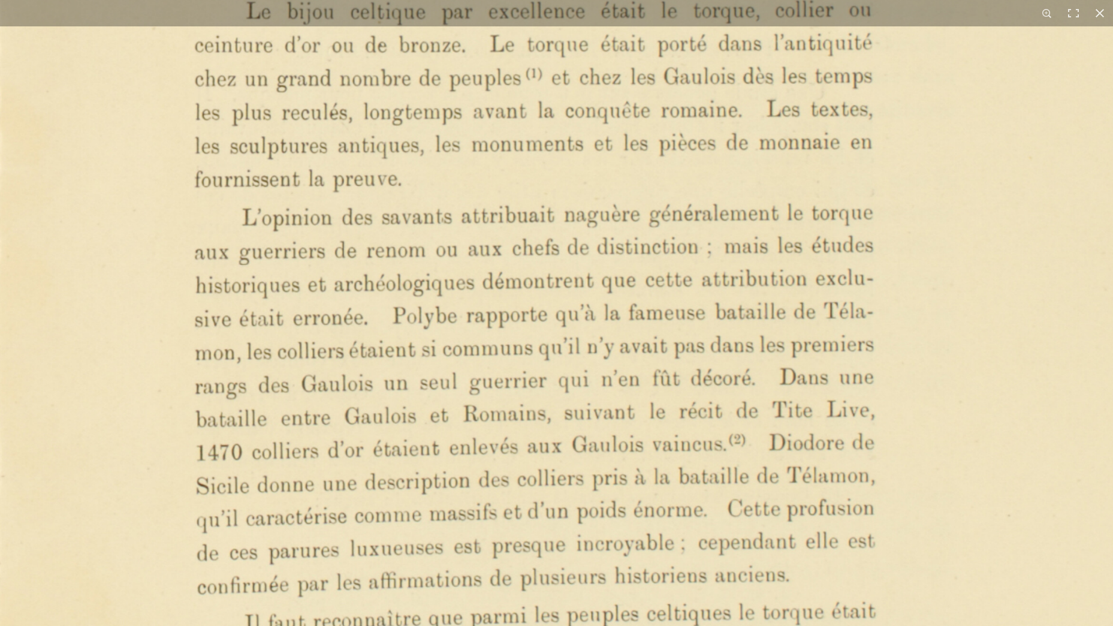
click at [626, 429] on img at bounding box center [572, 129] width 1184 height 1673
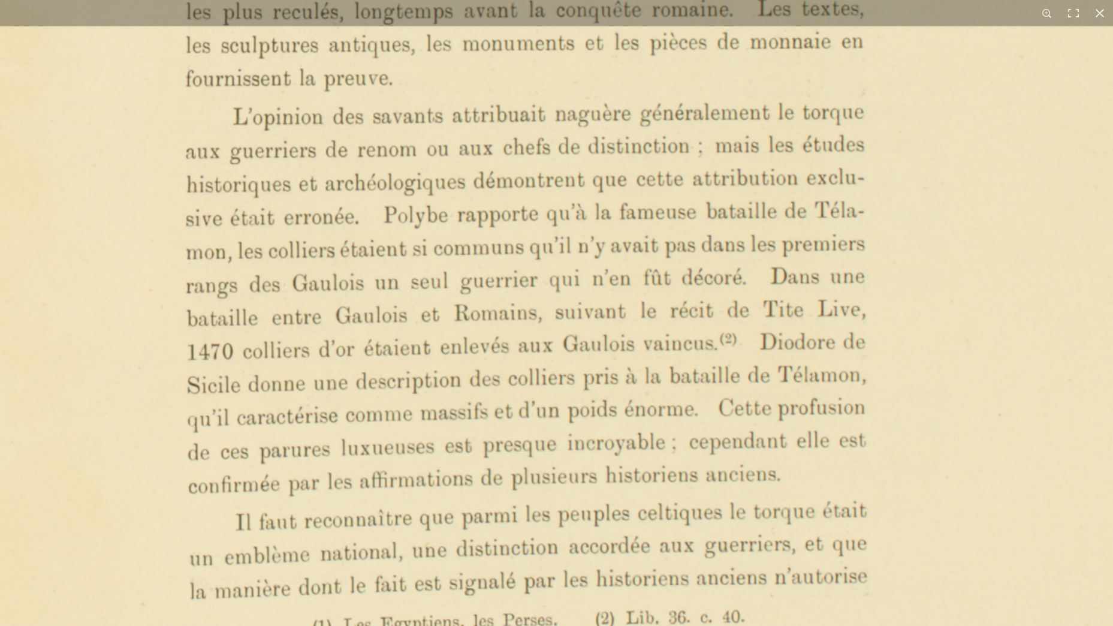
click at [634, 414] on img at bounding box center [563, 28] width 1184 height 1673
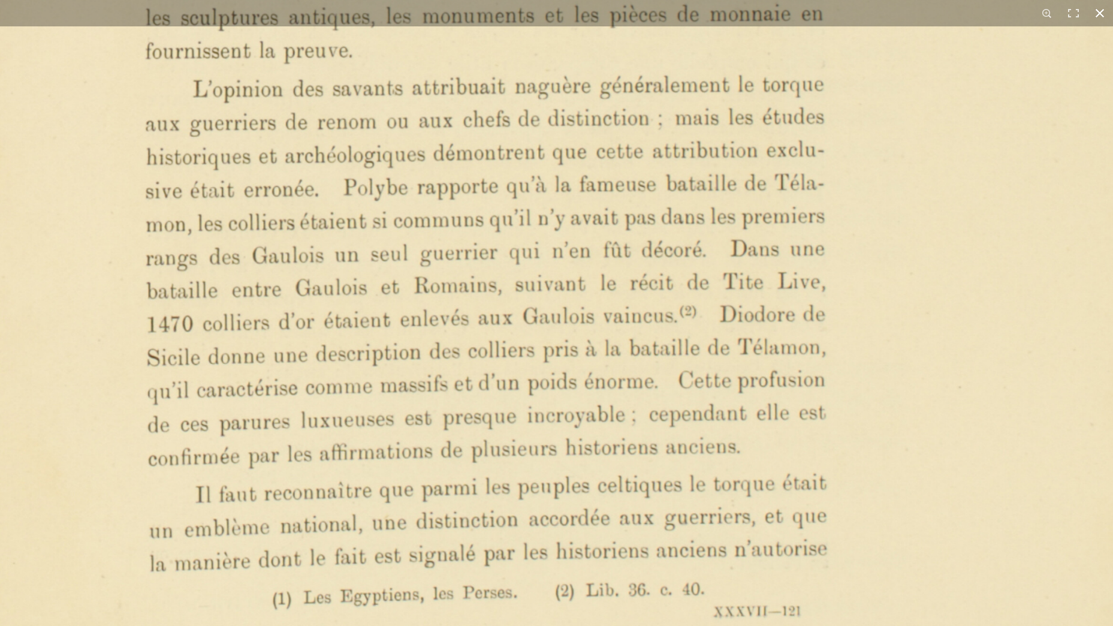
click at [1098, 10] on button at bounding box center [1100, 13] width 26 height 26
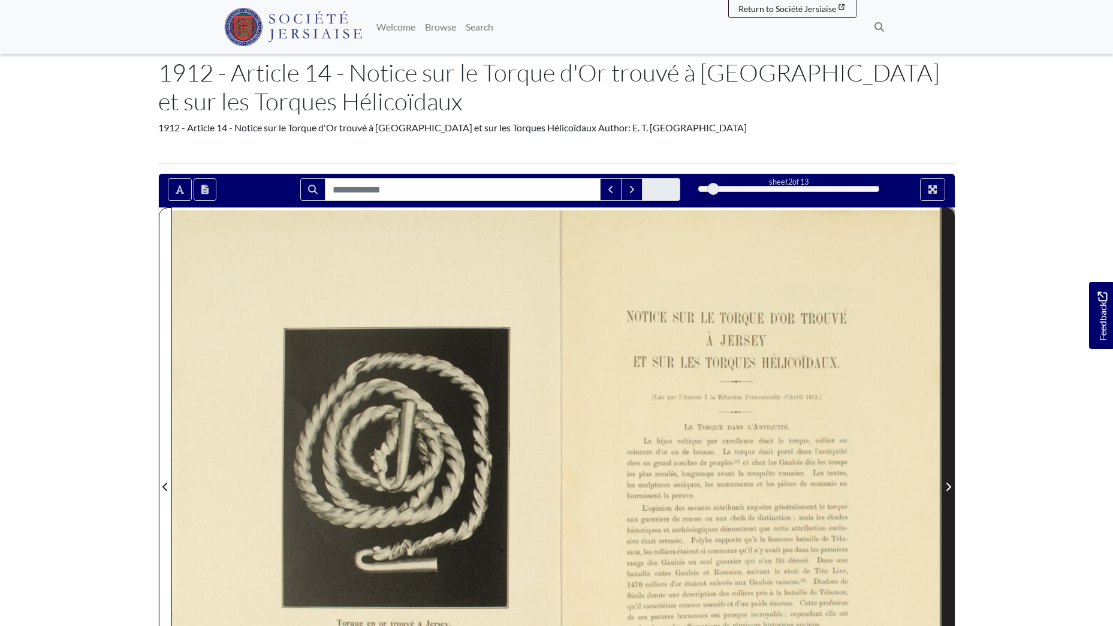
click at [946, 486] on icon "Next Page" at bounding box center [949, 487] width 6 height 10
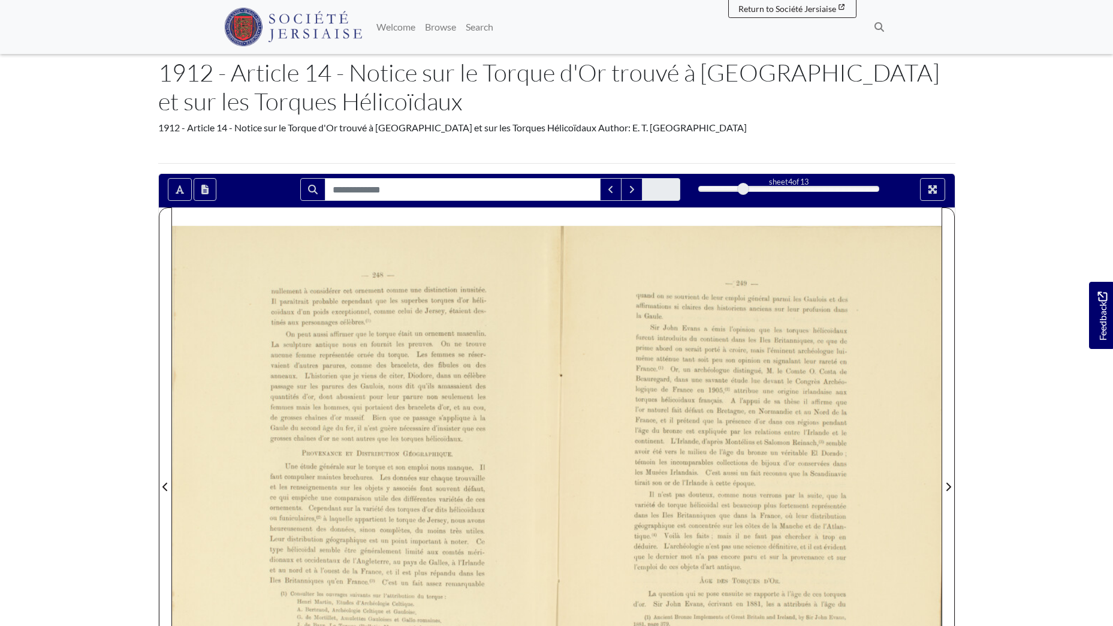
click at [379, 454] on div at bounding box center [364, 479] width 385 height 544
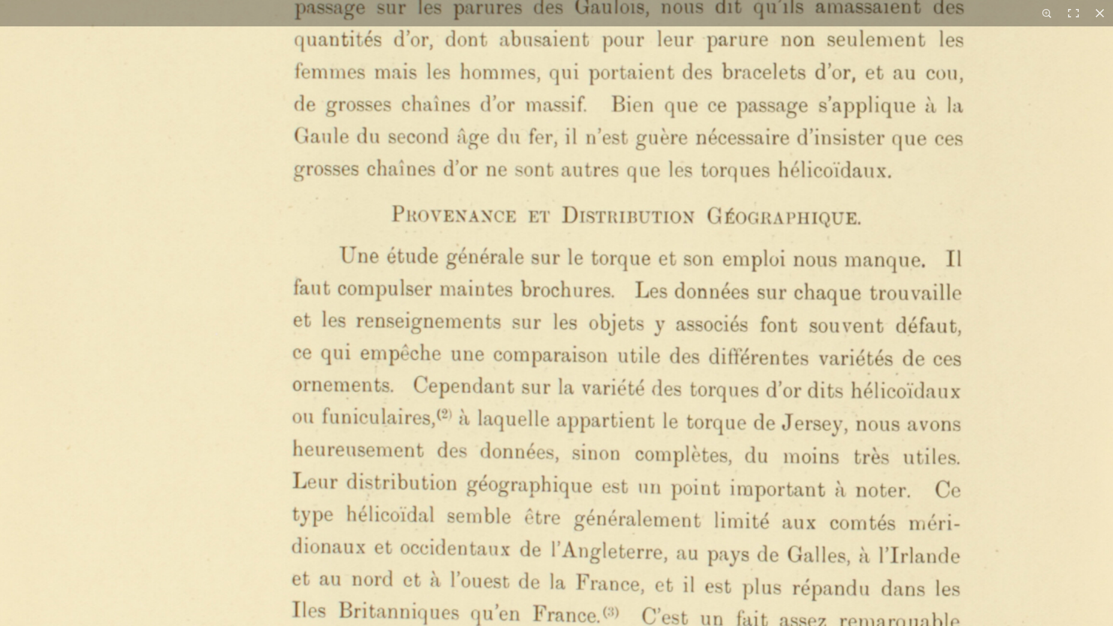
click at [589, 321] on img at bounding box center [586, 297] width 1199 height 1695
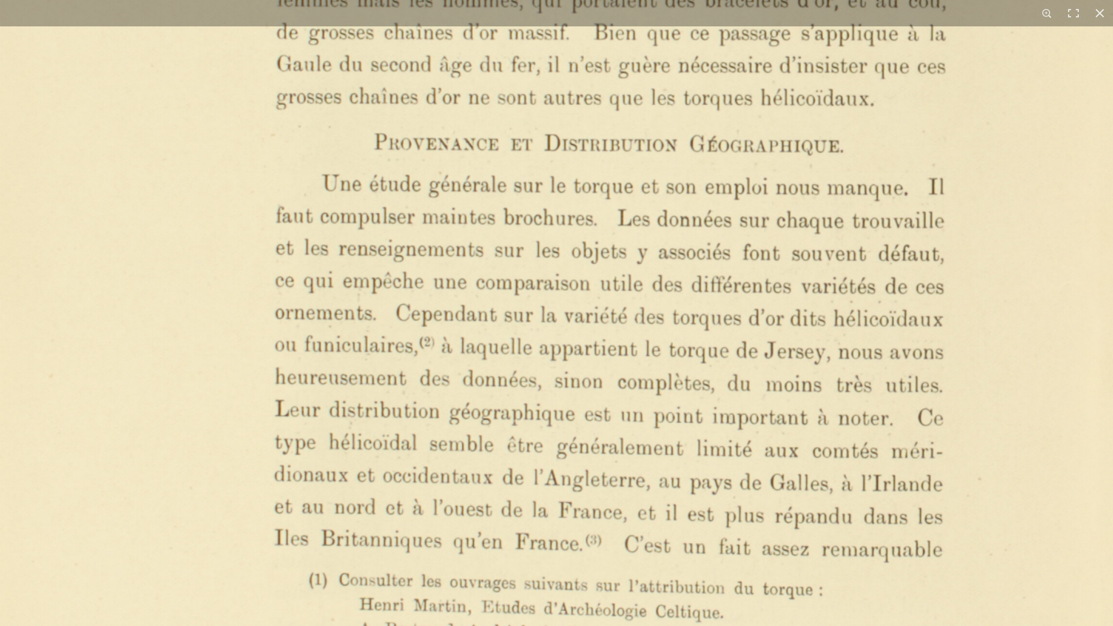
click at [606, 363] on img at bounding box center [569, 225] width 1199 height 1695
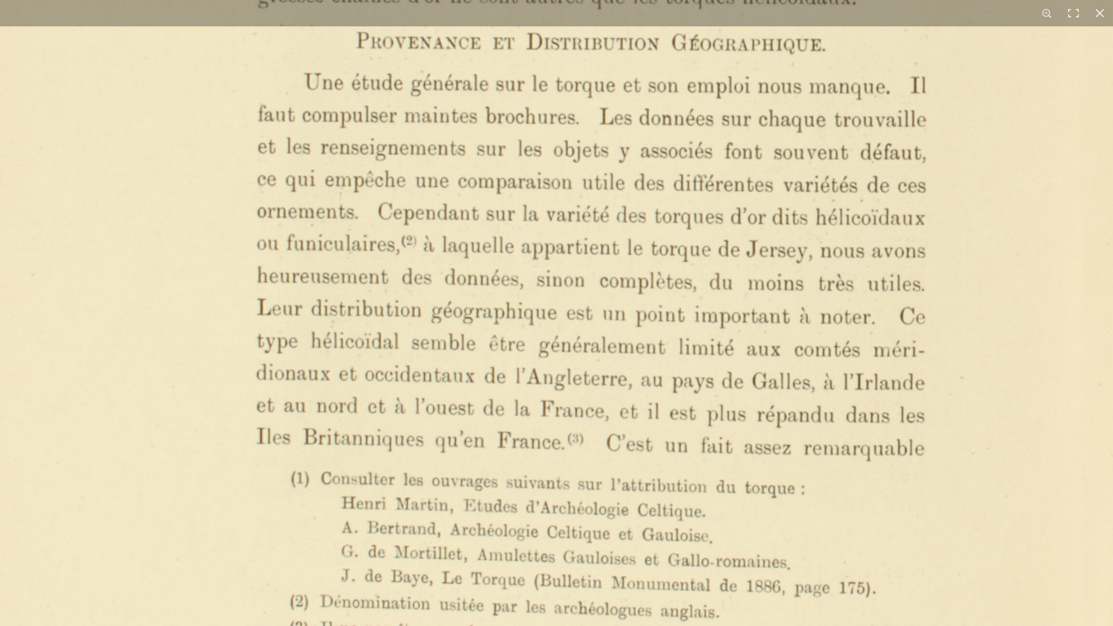
click at [625, 368] on img at bounding box center [551, 123] width 1199 height 1695
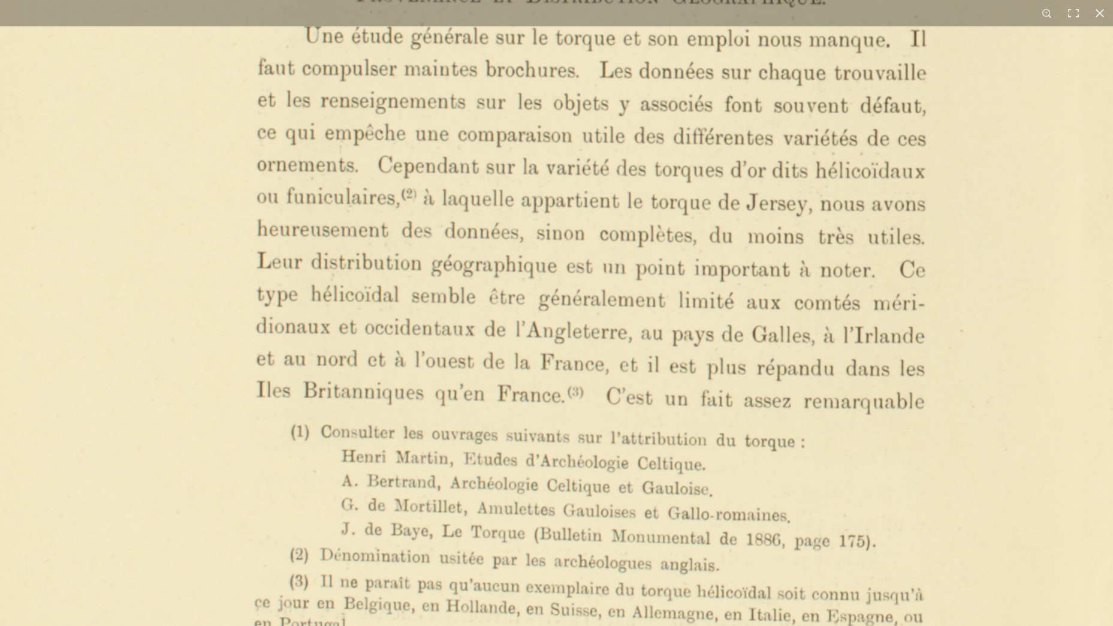
click at [640, 364] on img at bounding box center [551, 77] width 1199 height 1695
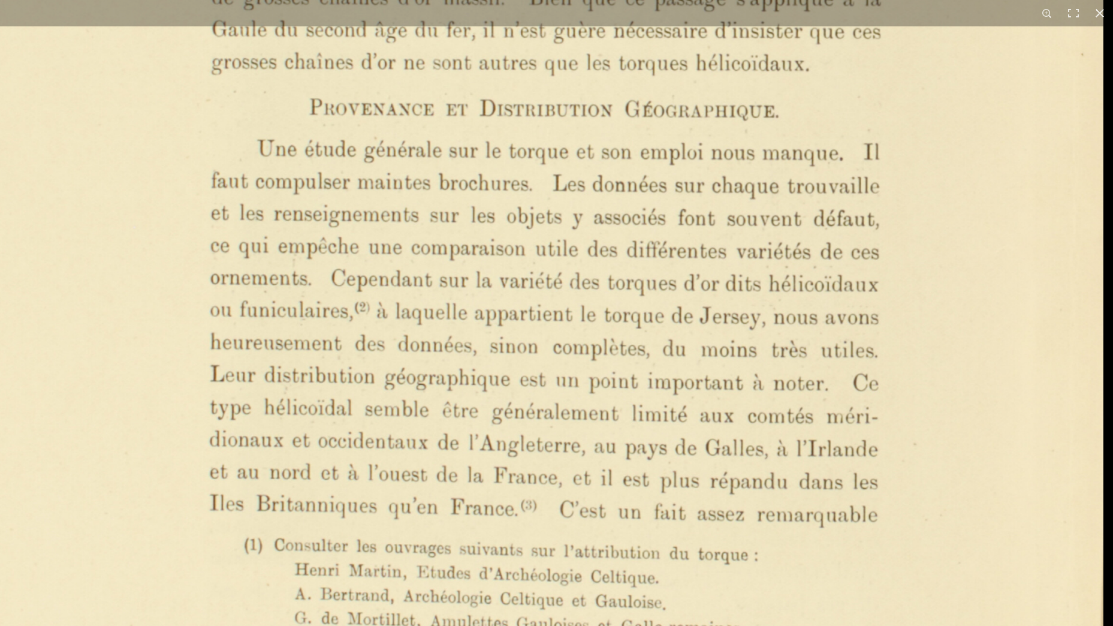
click at [671, 604] on img at bounding box center [504, 190] width 1199 height 1695
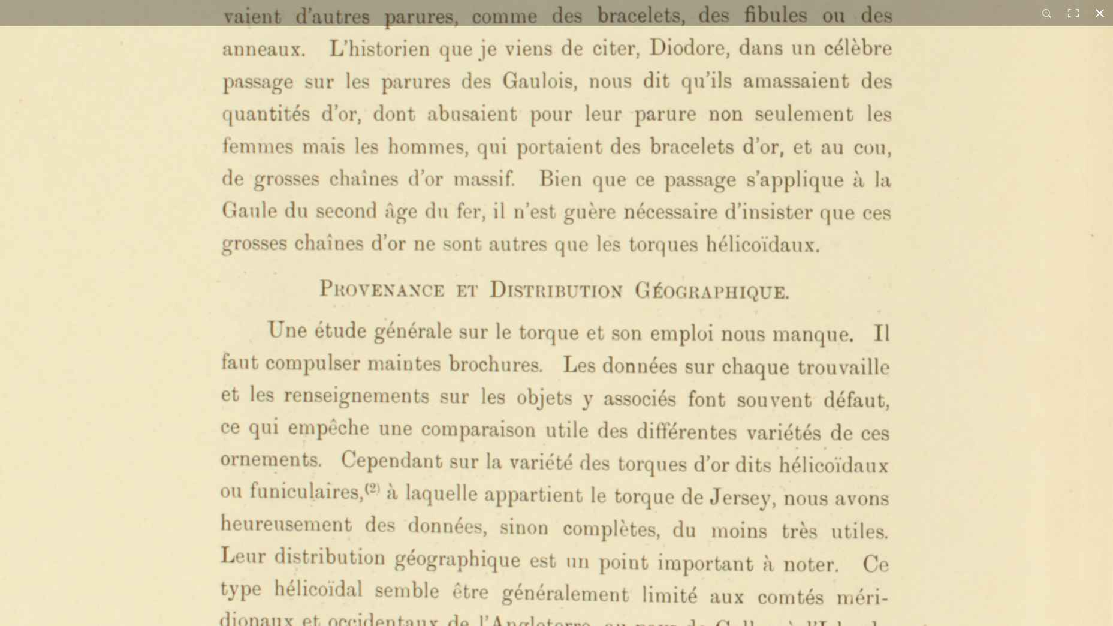
click at [1095, 10] on button at bounding box center [1100, 13] width 26 height 26
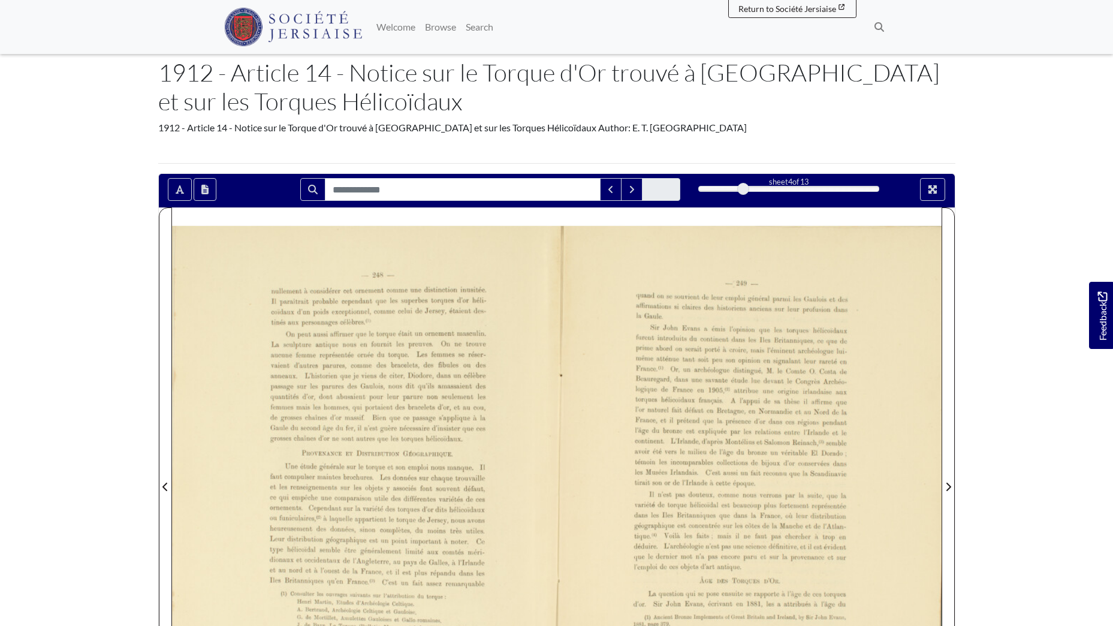
drag, startPoint x: 763, startPoint y: 521, endPoint x: 749, endPoint y: 495, distance: 29.8
click at [749, 495] on div at bounding box center [749, 479] width 385 height 544
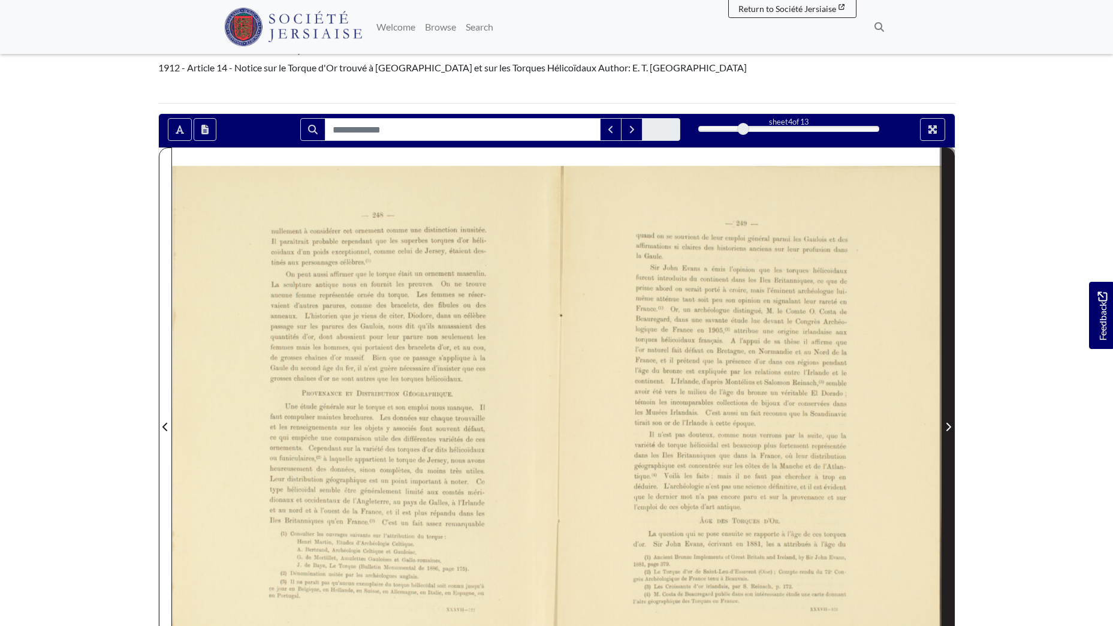
click at [946, 426] on icon "Next Page" at bounding box center [949, 427] width 6 height 10
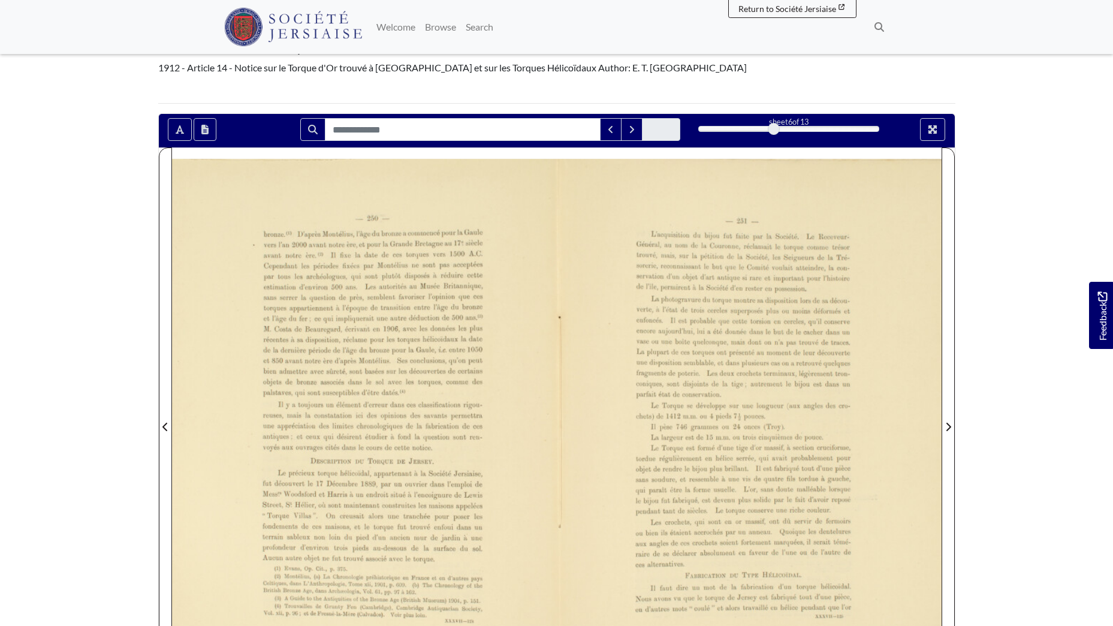
click at [456, 483] on div at bounding box center [364, 419] width 385 height 544
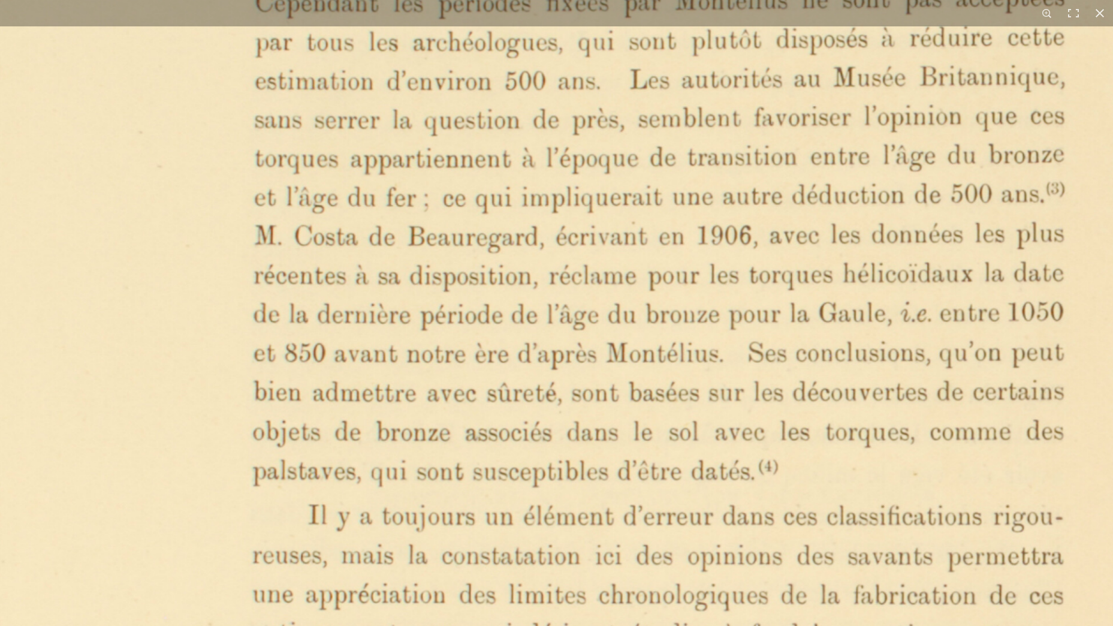
click at [650, 440] on img at bounding box center [627, 571] width 1424 height 2014
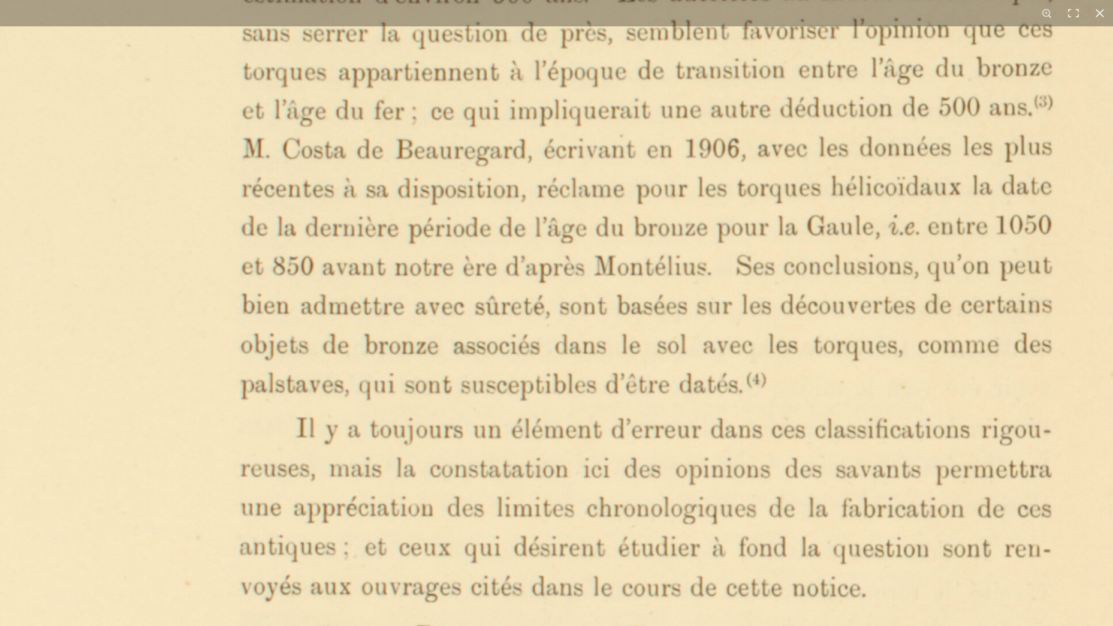
click at [630, 426] on img at bounding box center [615, 484] width 1424 height 2014
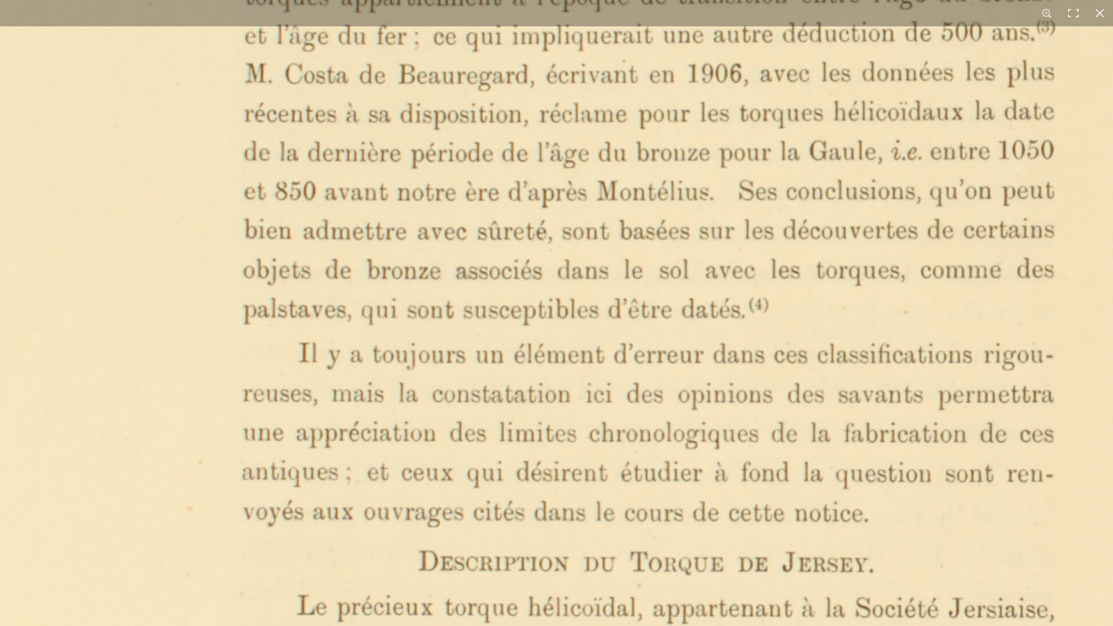
click at [614, 433] on img at bounding box center [618, 409] width 1424 height 2014
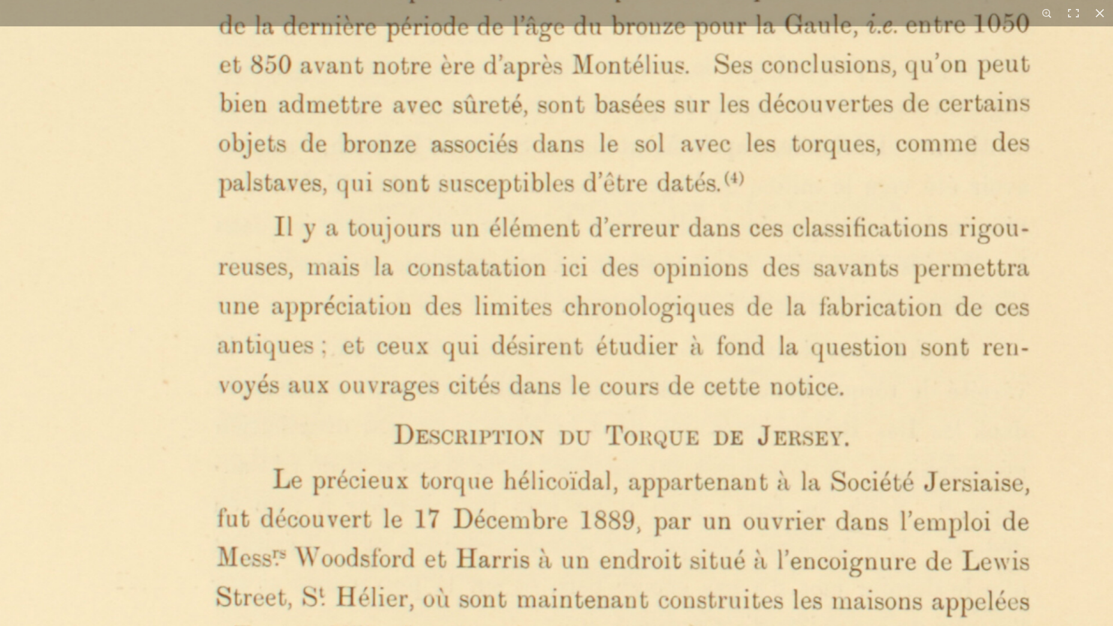
click at [620, 441] on img at bounding box center [593, 283] width 1424 height 2014
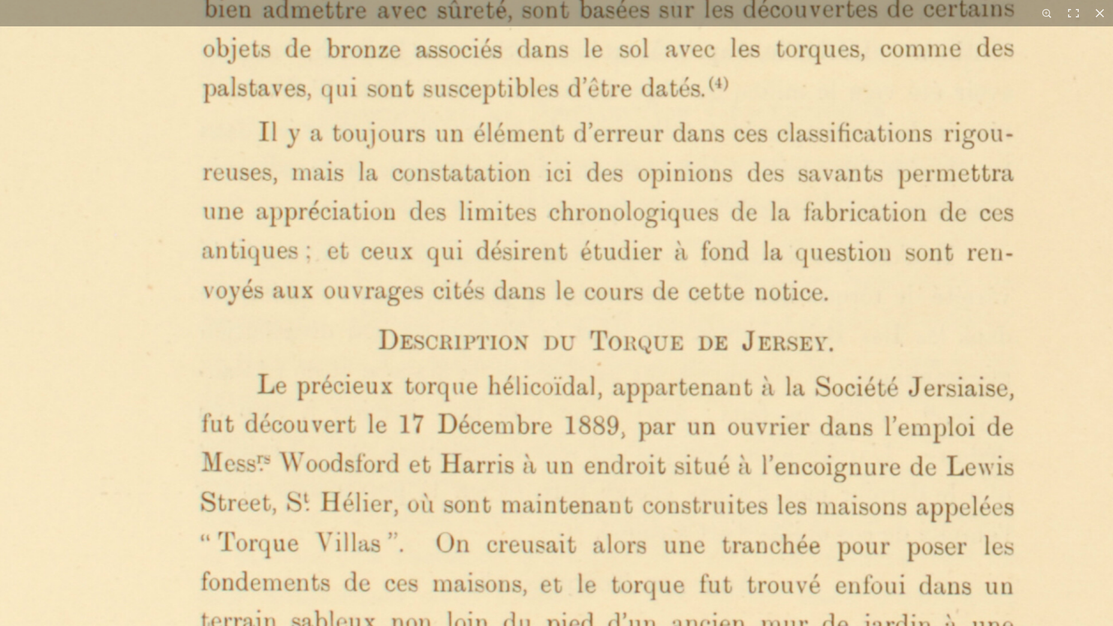
click at [608, 431] on img at bounding box center [578, 188] width 1424 height 2014
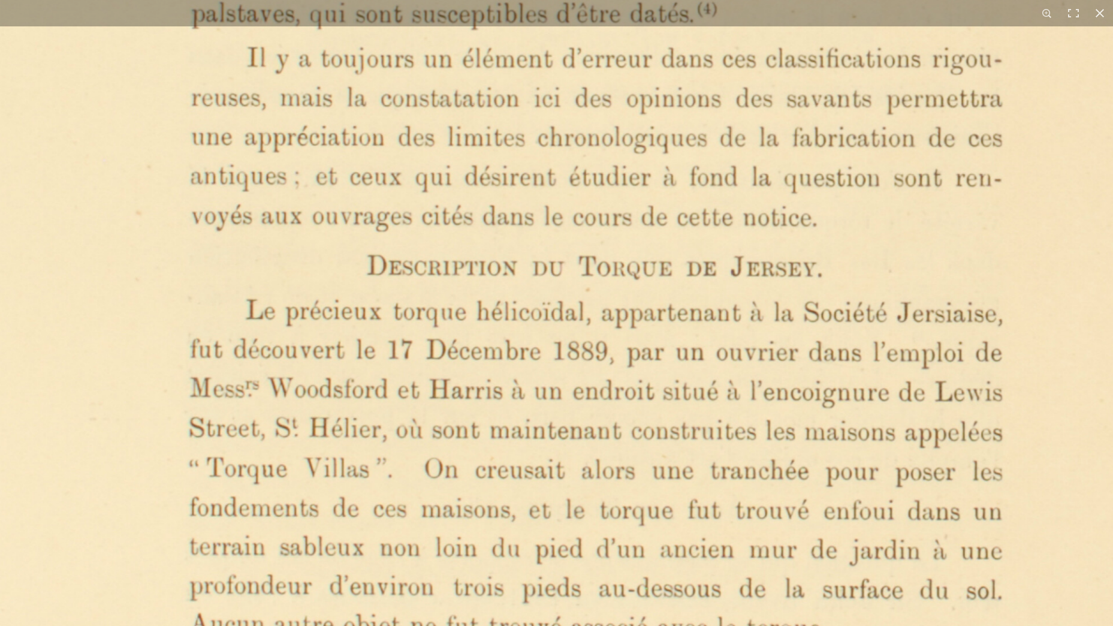
click at [591, 430] on img at bounding box center [566, 114] width 1424 height 2014
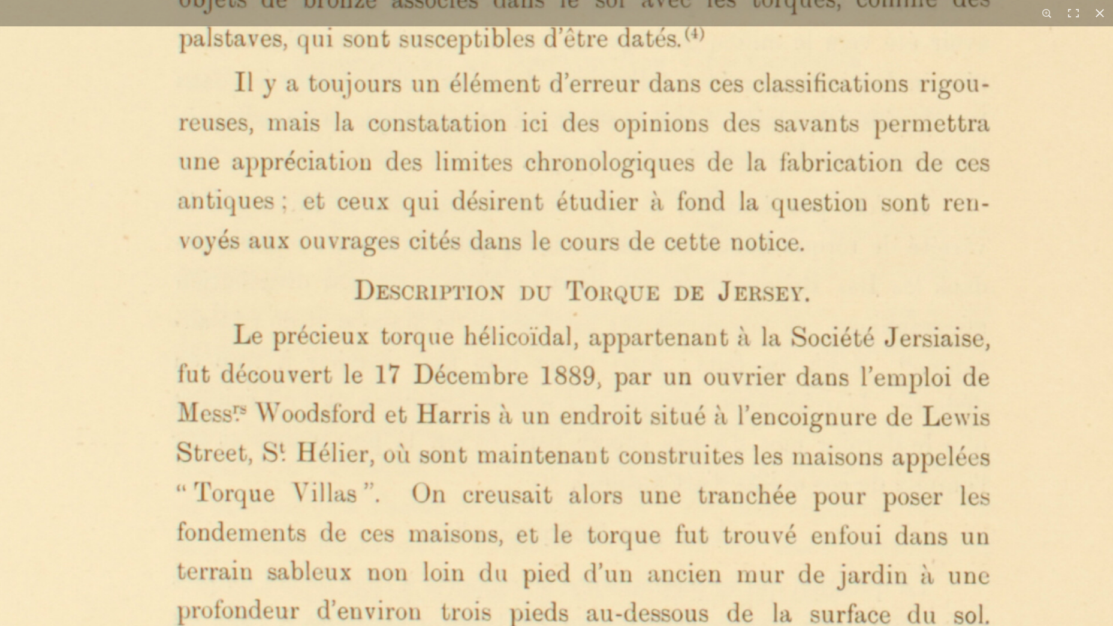
click at [655, 540] on img at bounding box center [554, 138] width 1424 height 2014
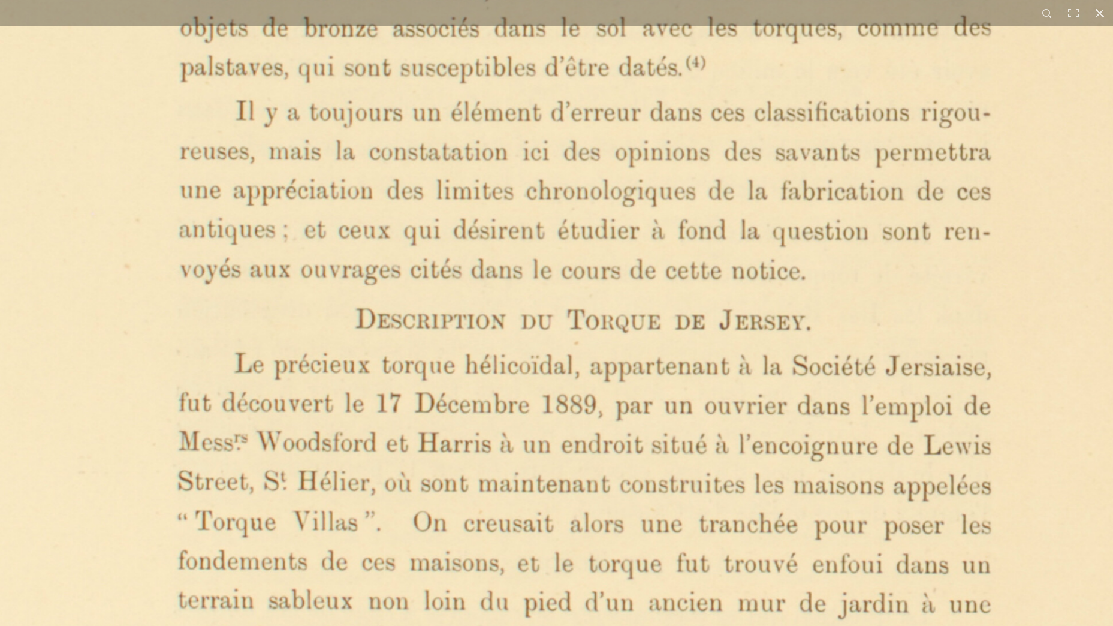
click at [657, 523] on img at bounding box center [555, 167] width 1424 height 2014
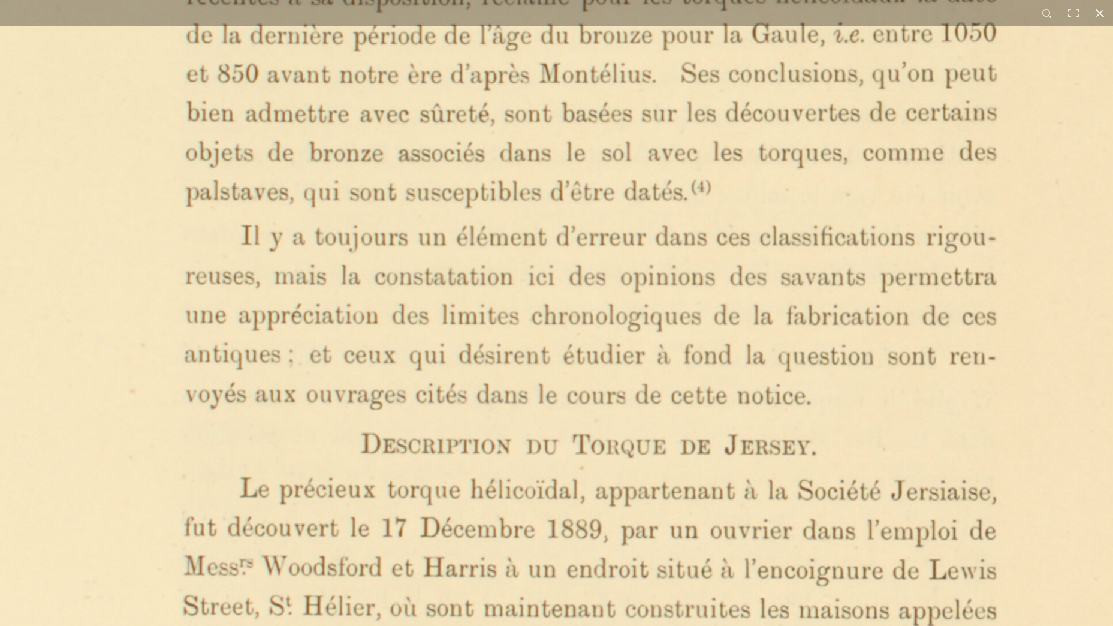
click at [662, 544] on img at bounding box center [560, 292] width 1424 height 2014
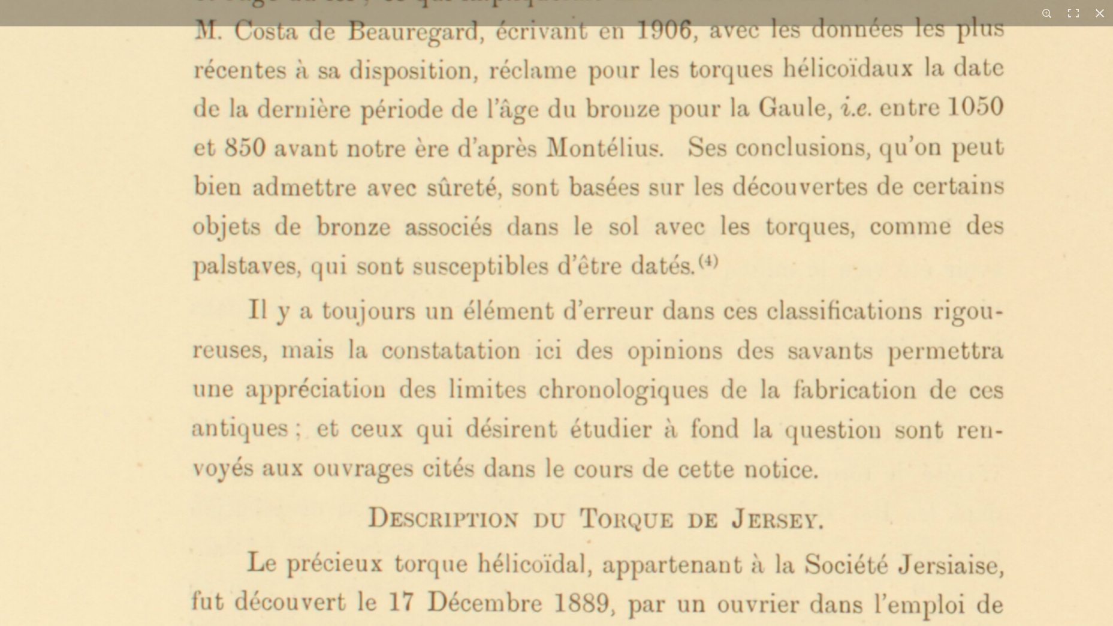
click at [681, 544] on img at bounding box center [568, 365] width 1424 height 2014
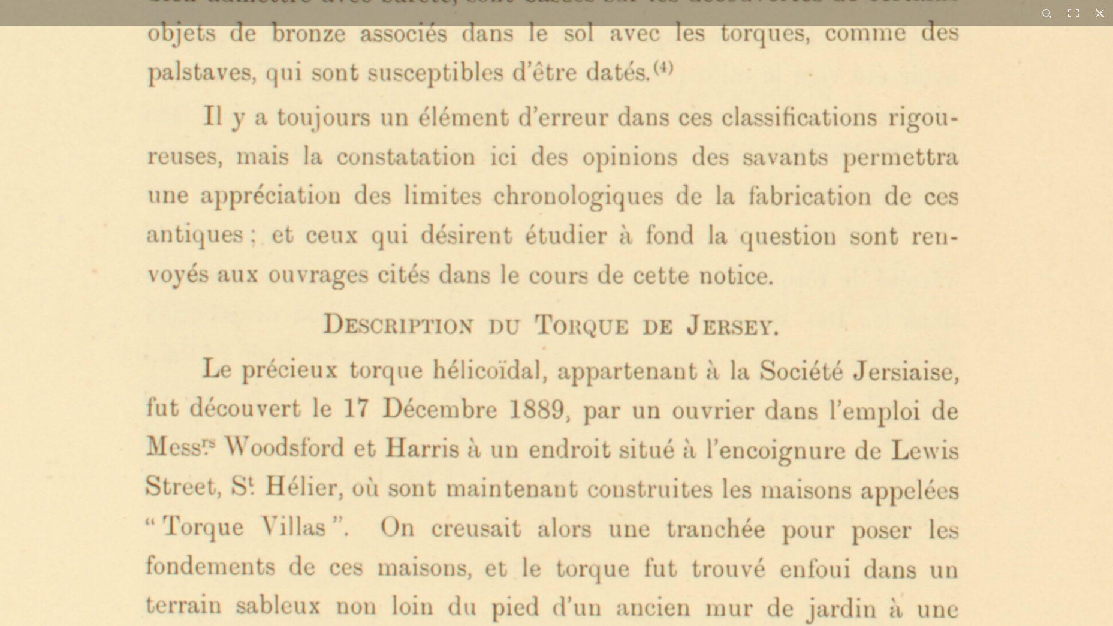
click at [659, 362] on img at bounding box center [523, 172] width 1424 height 2014
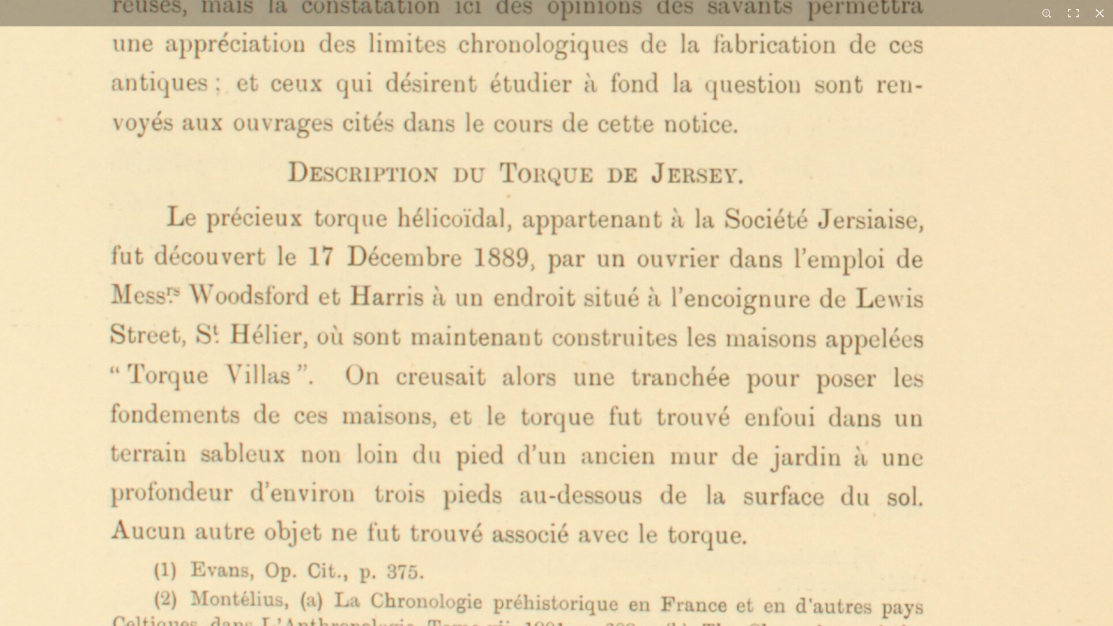
click at [740, 416] on img at bounding box center [487, 20] width 1424 height 2014
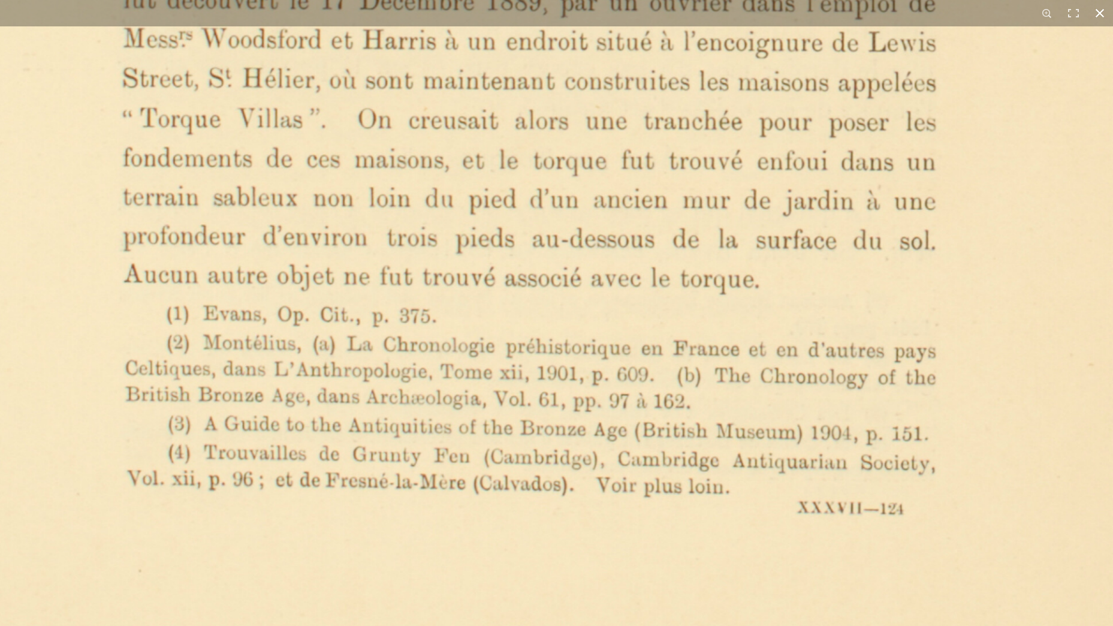
click at [1099, 12] on button at bounding box center [1100, 13] width 26 height 26
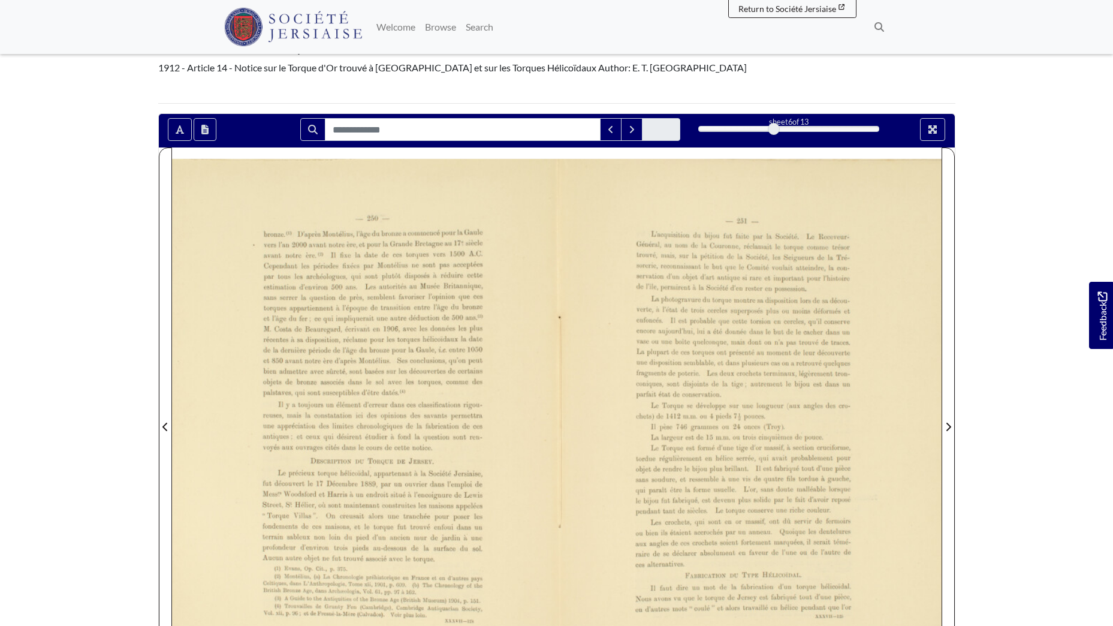
click at [794, 342] on div at bounding box center [749, 419] width 385 height 544
click at [796, 342] on div at bounding box center [749, 419] width 385 height 544
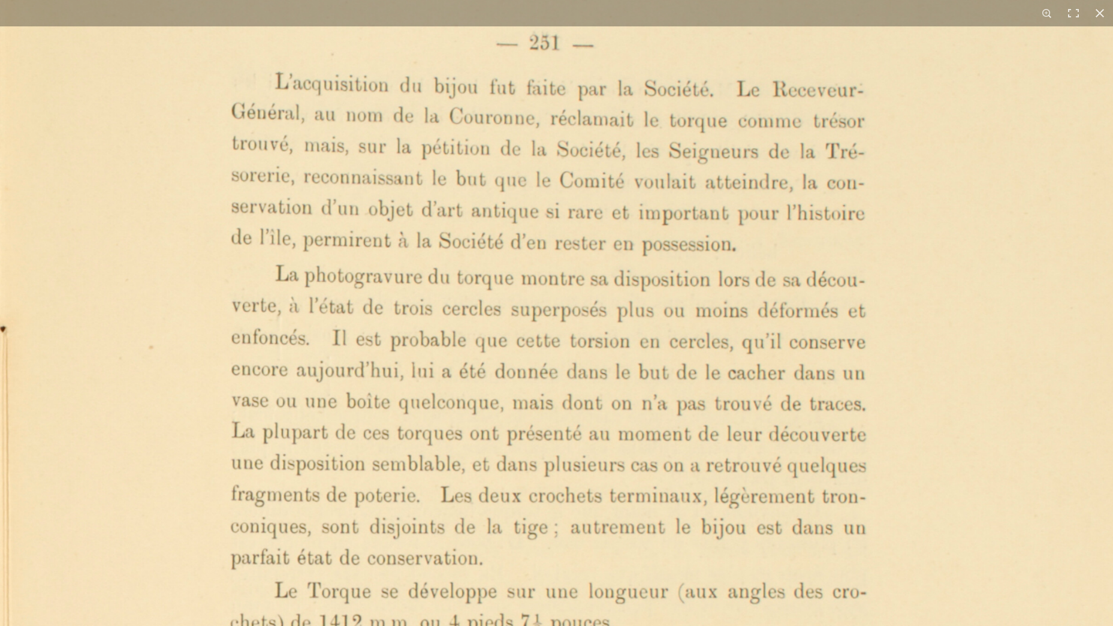
click at [660, 341] on img at bounding box center [567, 633] width 1144 height 1618
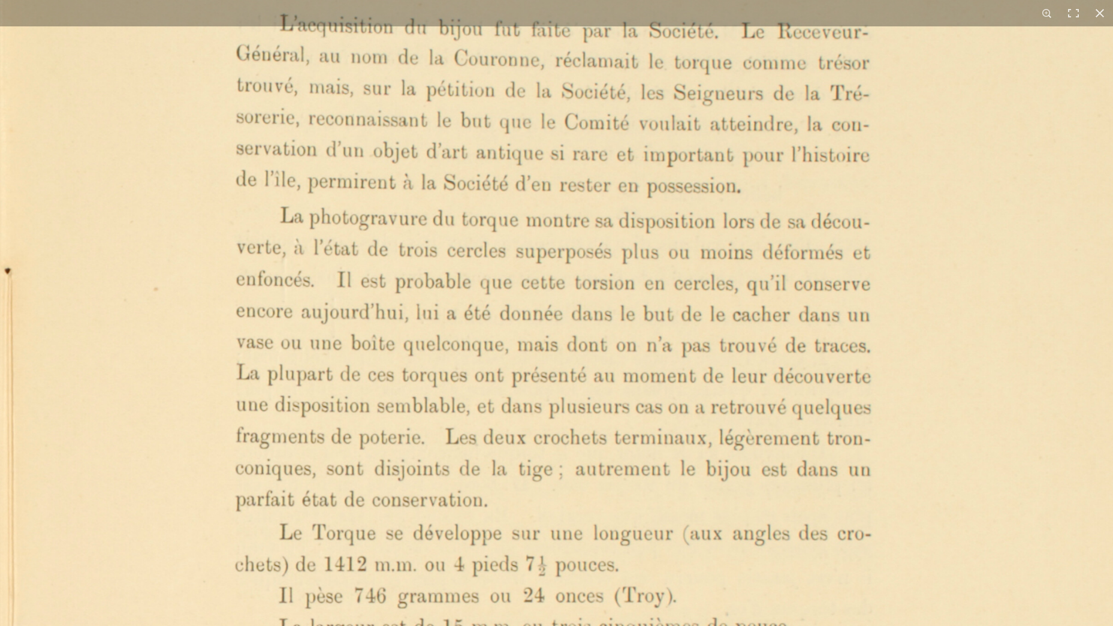
click at [690, 306] on img at bounding box center [571, 575] width 1144 height 1618
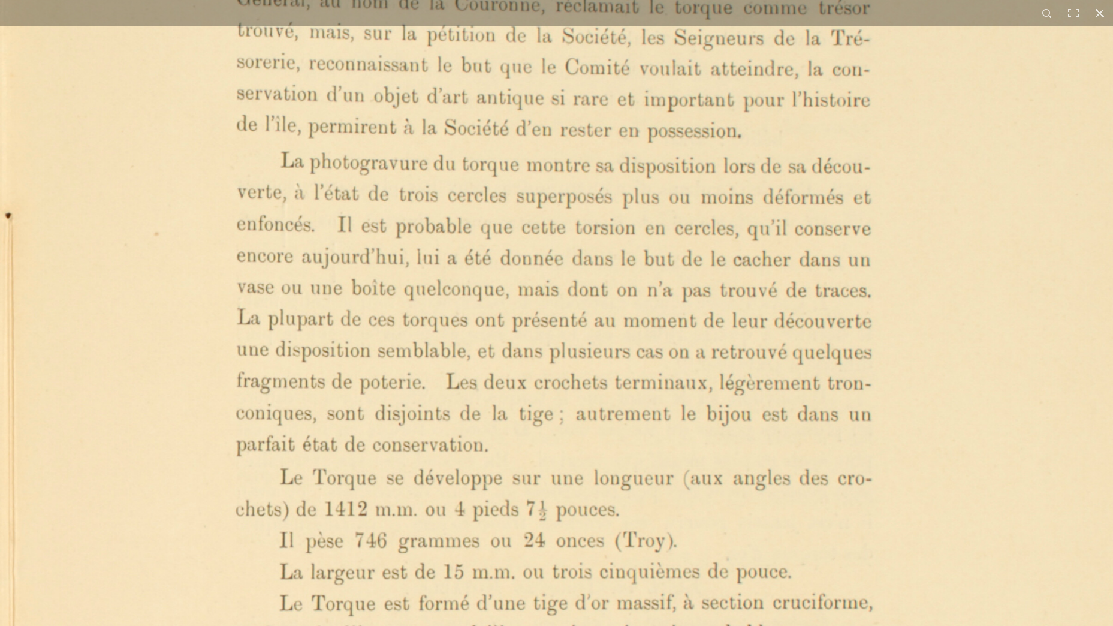
click at [667, 323] on img at bounding box center [572, 519] width 1144 height 1618
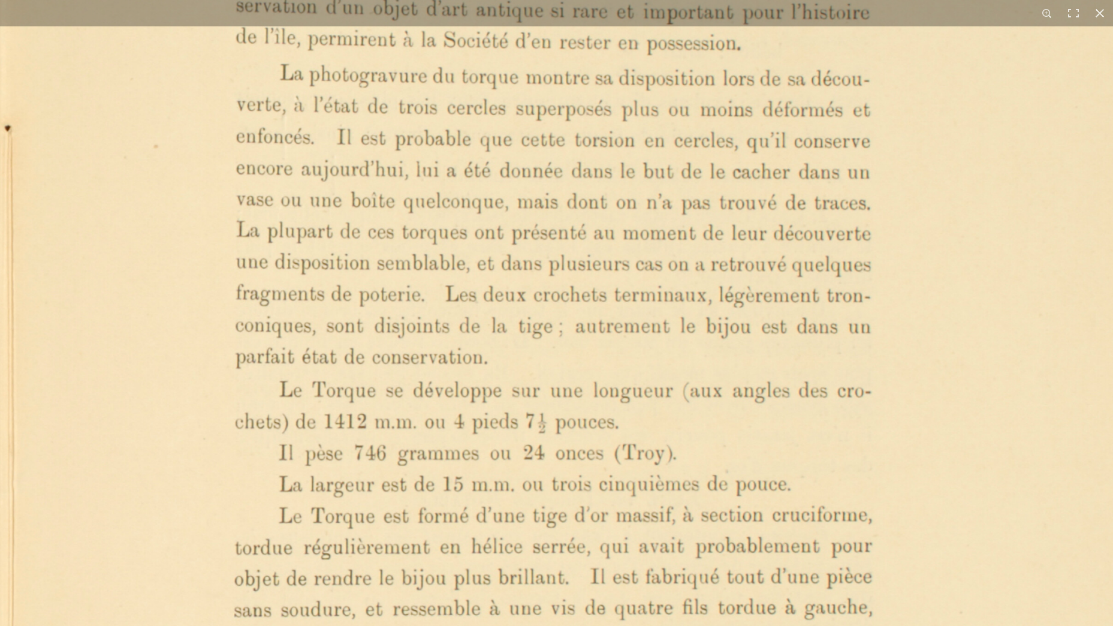
click at [655, 297] on img at bounding box center [571, 432] width 1144 height 1618
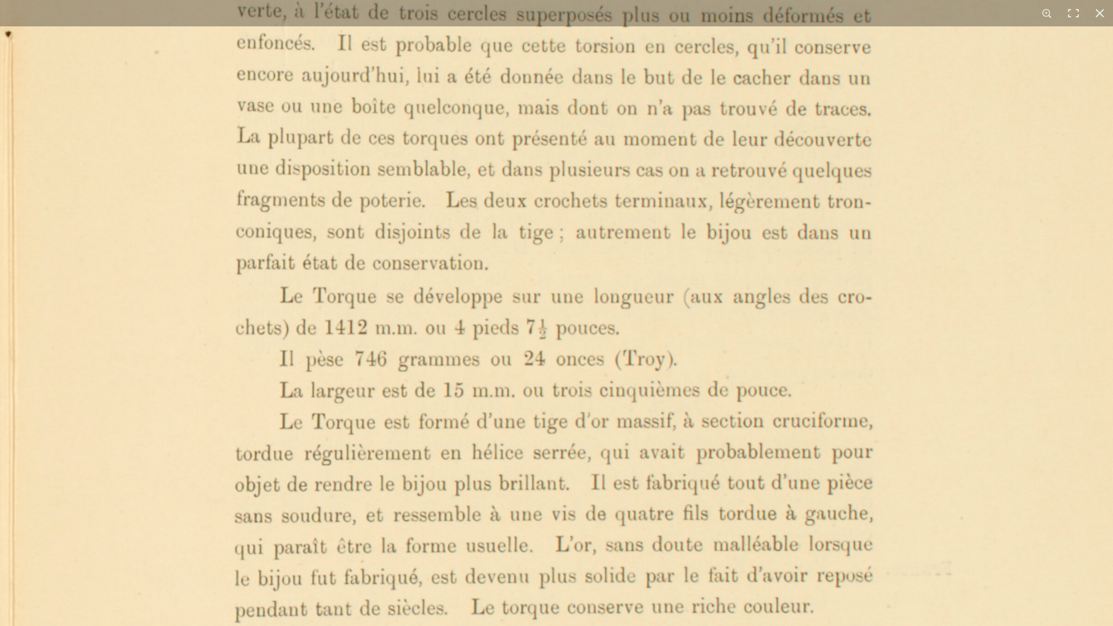
click at [677, 289] on img at bounding box center [572, 338] width 1144 height 1618
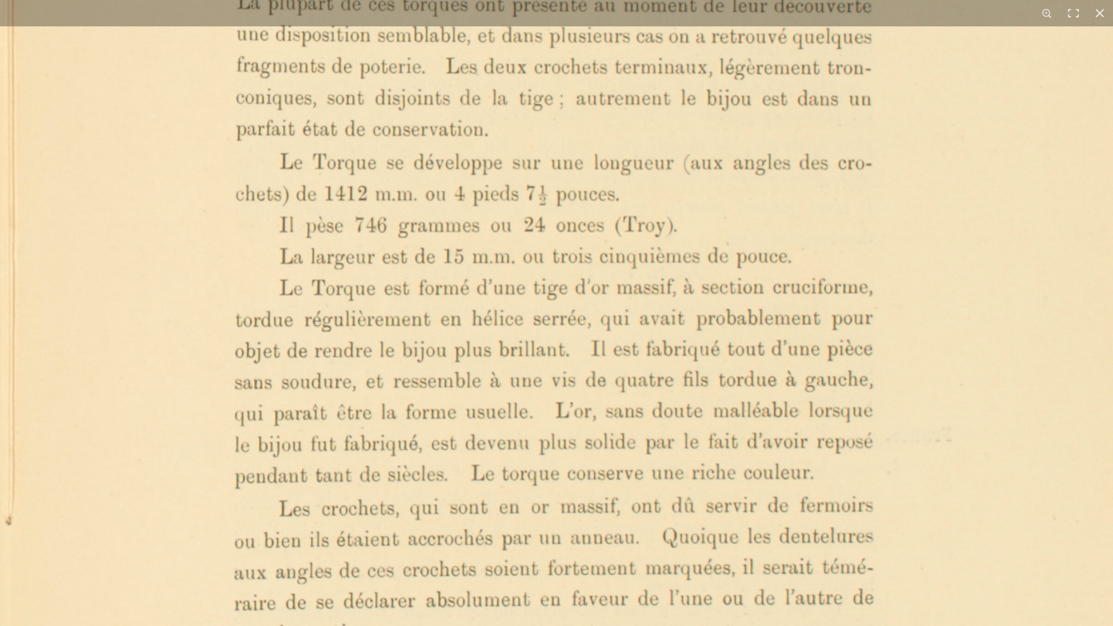
click at [681, 272] on img at bounding box center [572, 204] width 1144 height 1618
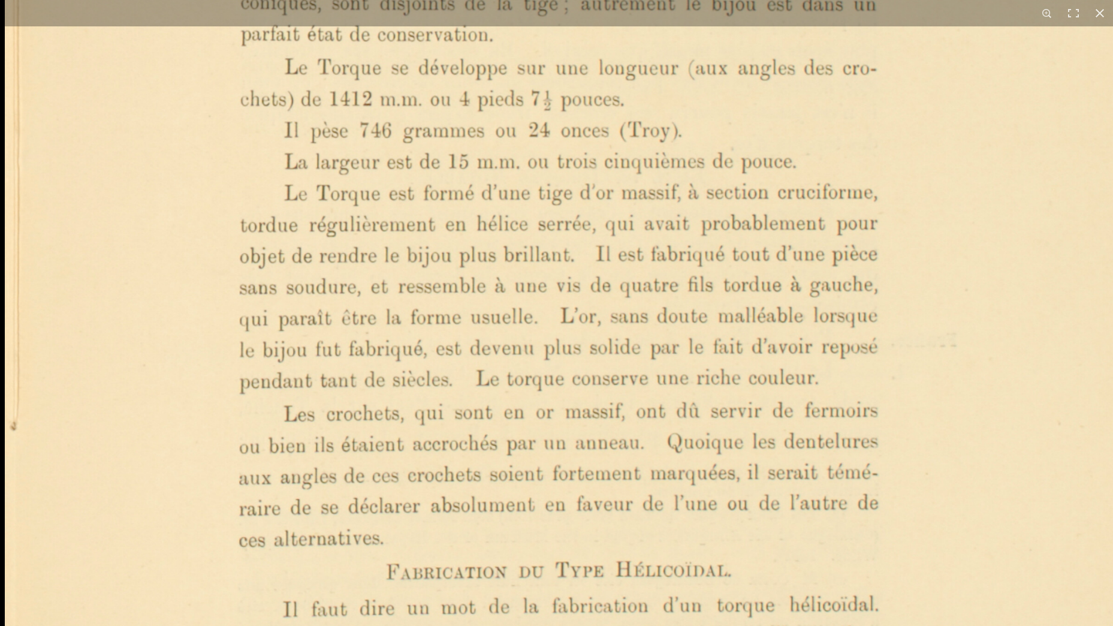
click at [679, 291] on img at bounding box center [577, 109] width 1144 height 1618
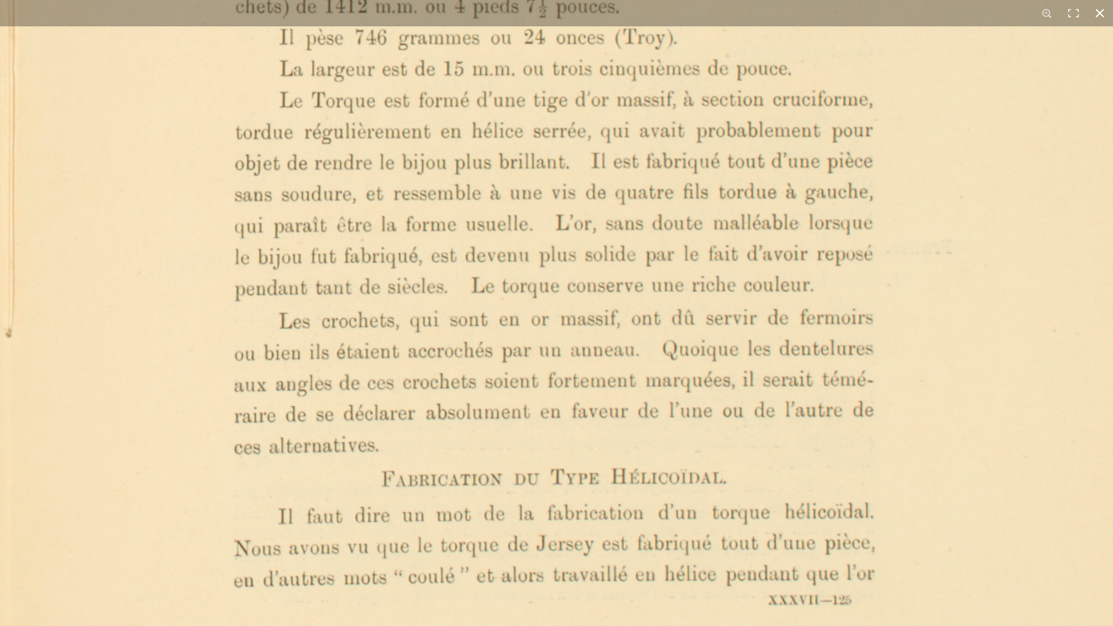
click at [1099, 13] on button at bounding box center [1100, 13] width 26 height 26
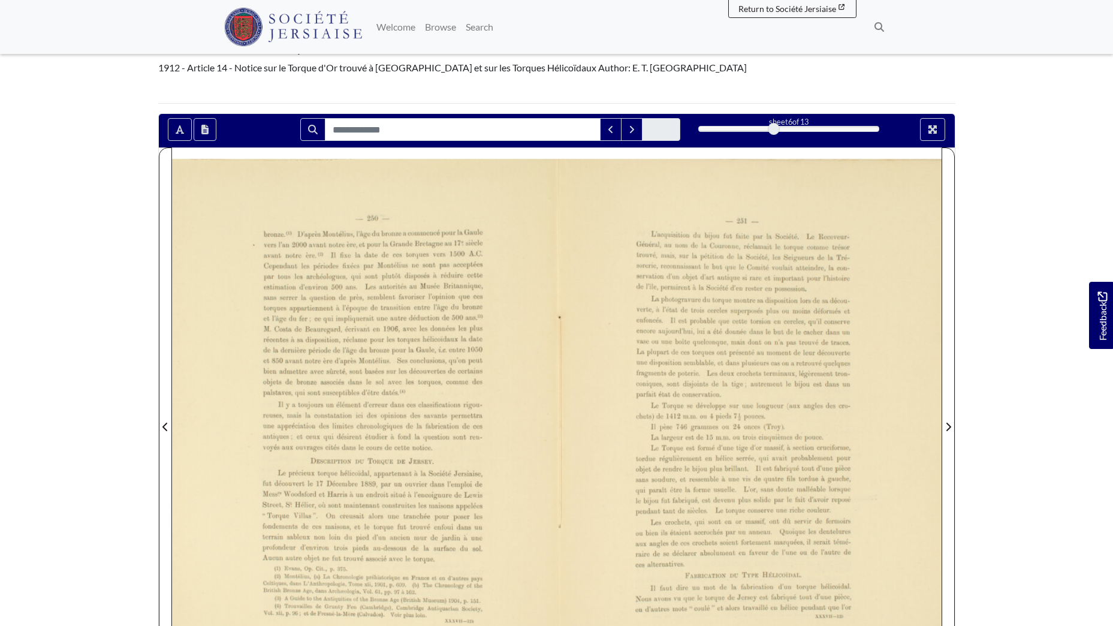
drag, startPoint x: 433, startPoint y: 334, endPoint x: 451, endPoint y: 453, distance: 120.7
click at [444, 467] on div at bounding box center [364, 419] width 385 height 544
click at [357, 349] on div at bounding box center [364, 419] width 385 height 544
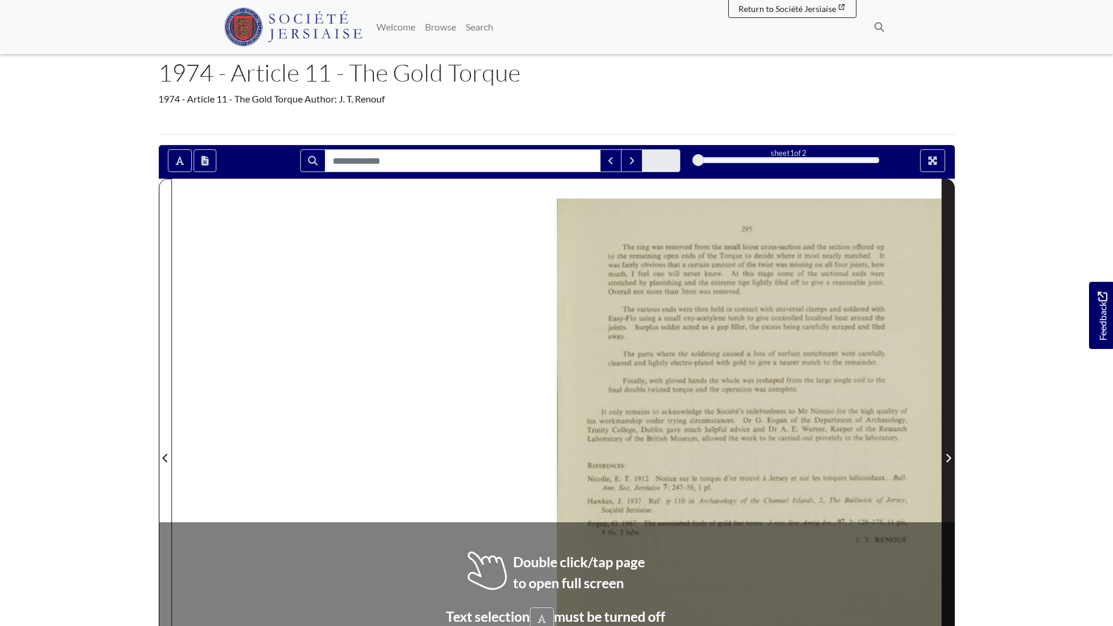
scroll to position [120, 0]
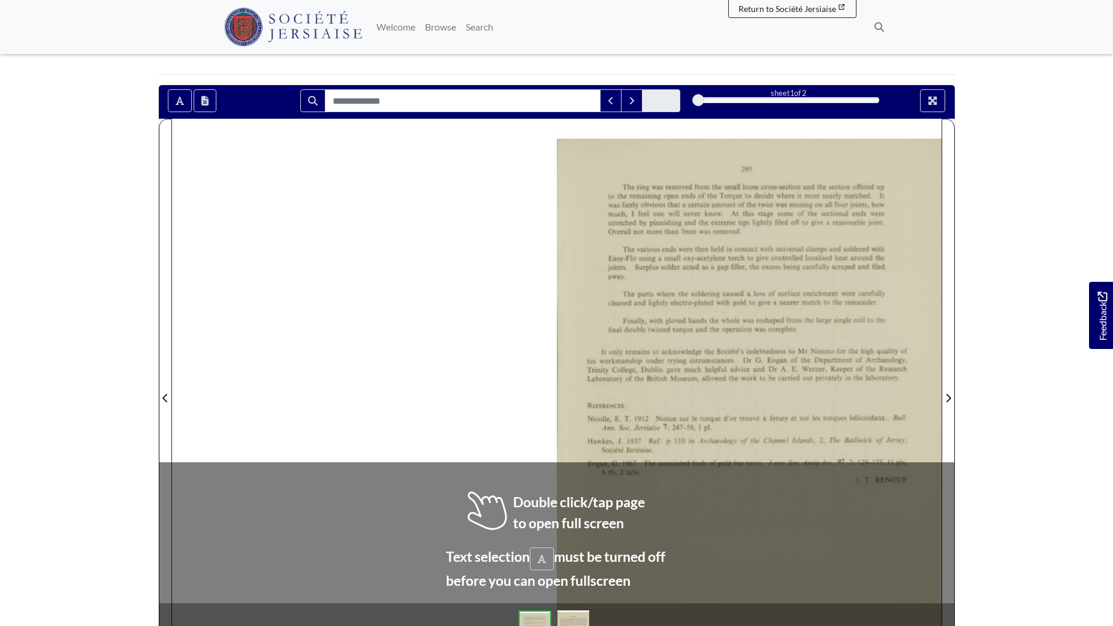
click at [802, 378] on div at bounding box center [749, 391] width 385 height 544
